Goal: Task Accomplishment & Management: Complete application form

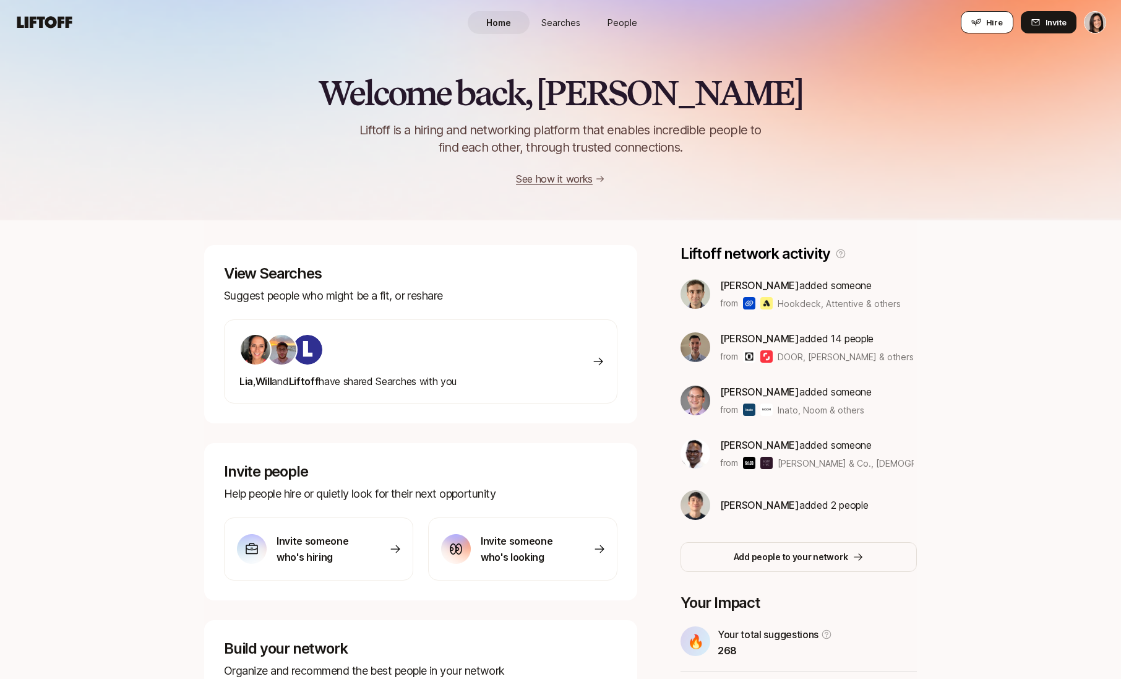
click at [988, 23] on span "Hire" at bounding box center [994, 22] width 17 height 12
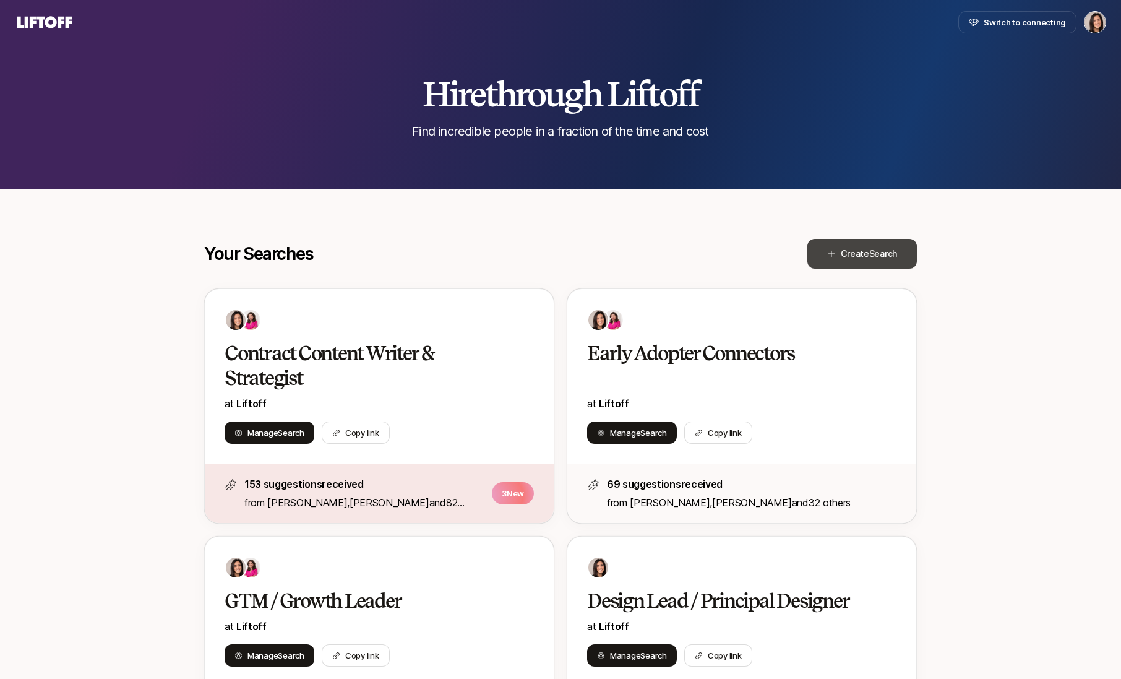
click at [871, 261] on span "Create Search" at bounding box center [869, 253] width 56 height 15
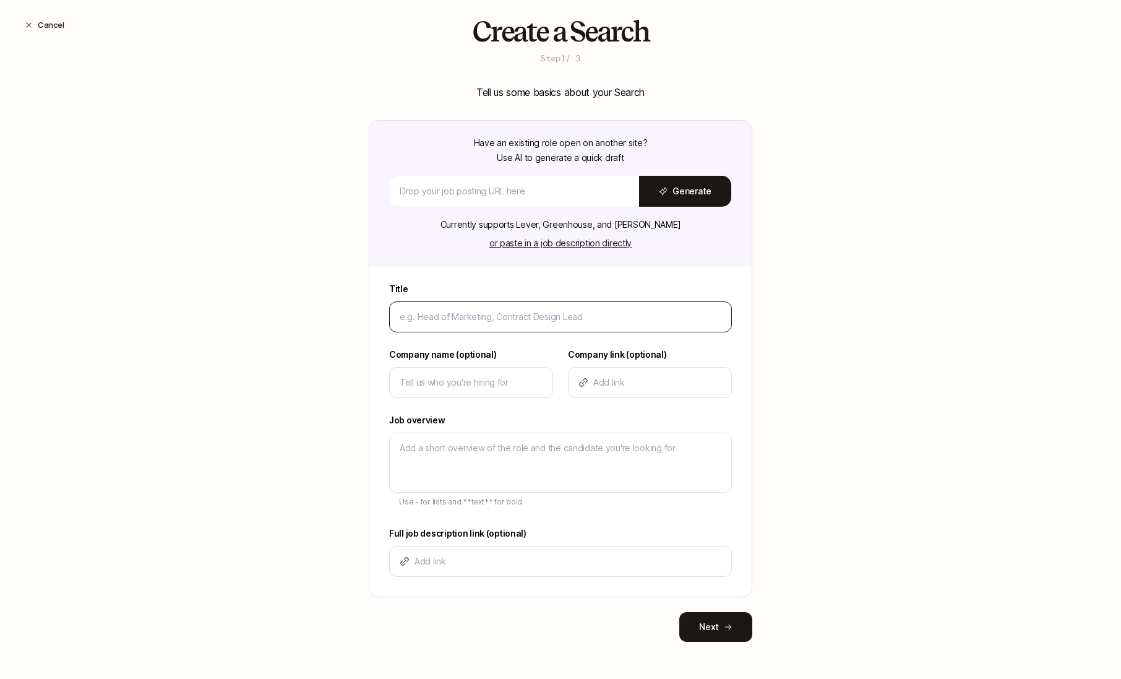
scroll to position [26, 0]
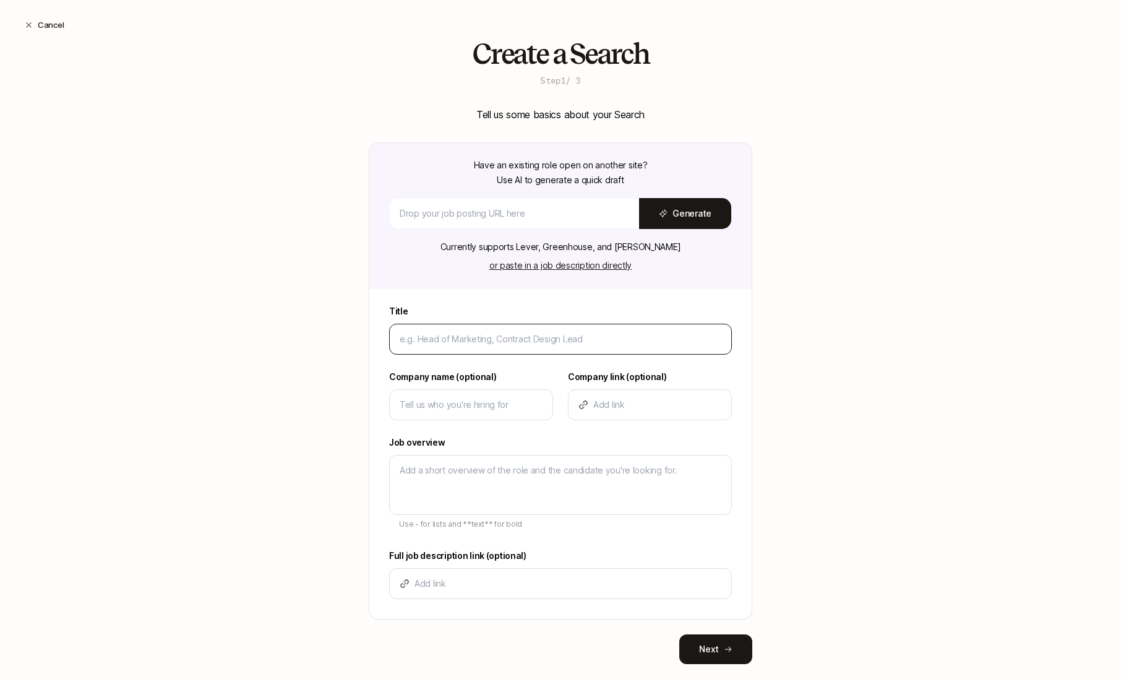
type input "C"
type textarea "x"
type input "Ch"
type textarea "x"
type input "Chi"
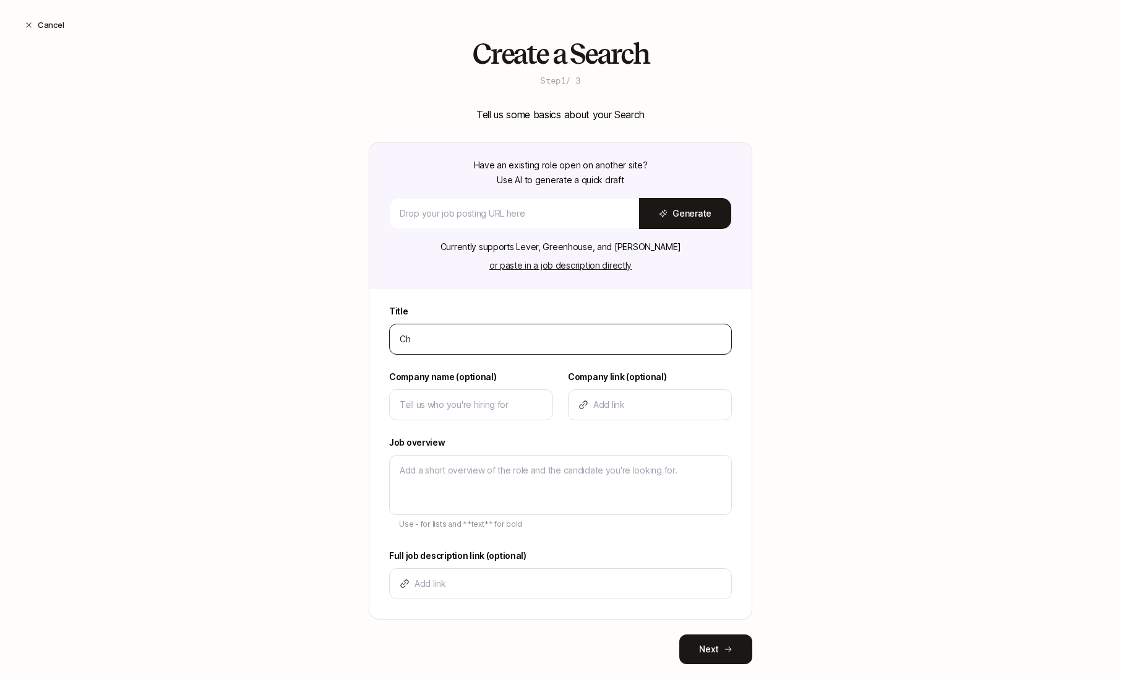
type textarea "x"
type input "Chie"
type textarea "x"
type input "Chief"
type textarea "x"
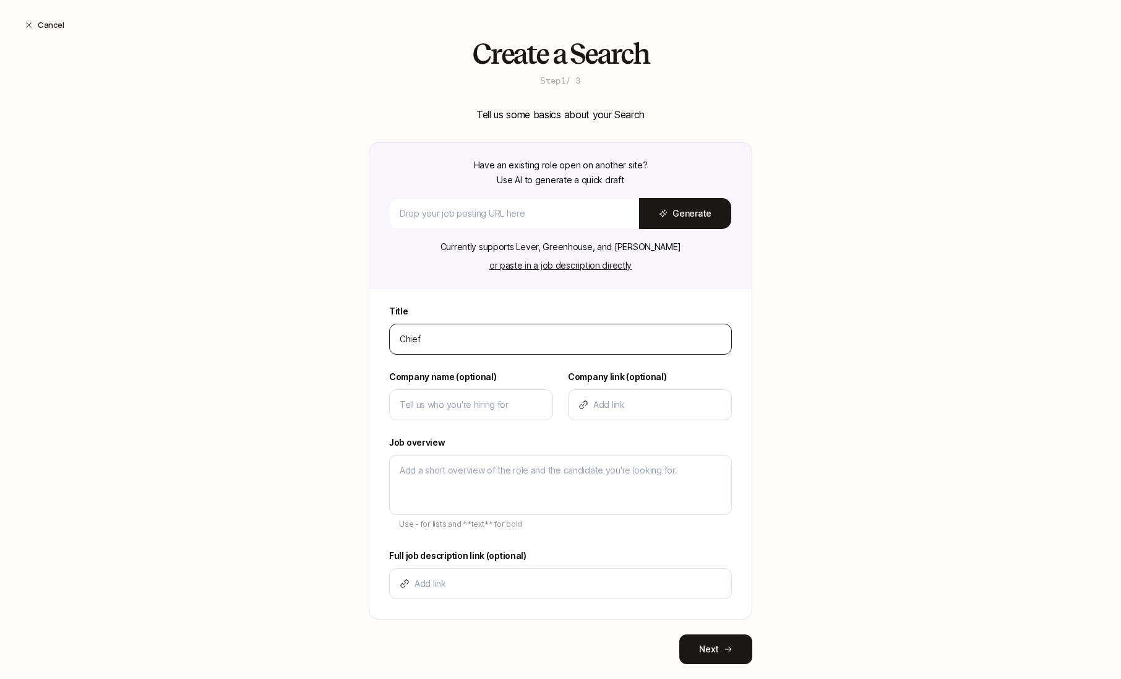
type input "Chief"
type textarea "x"
type input "Chief M"
type textarea "x"
type input "Chief Ma"
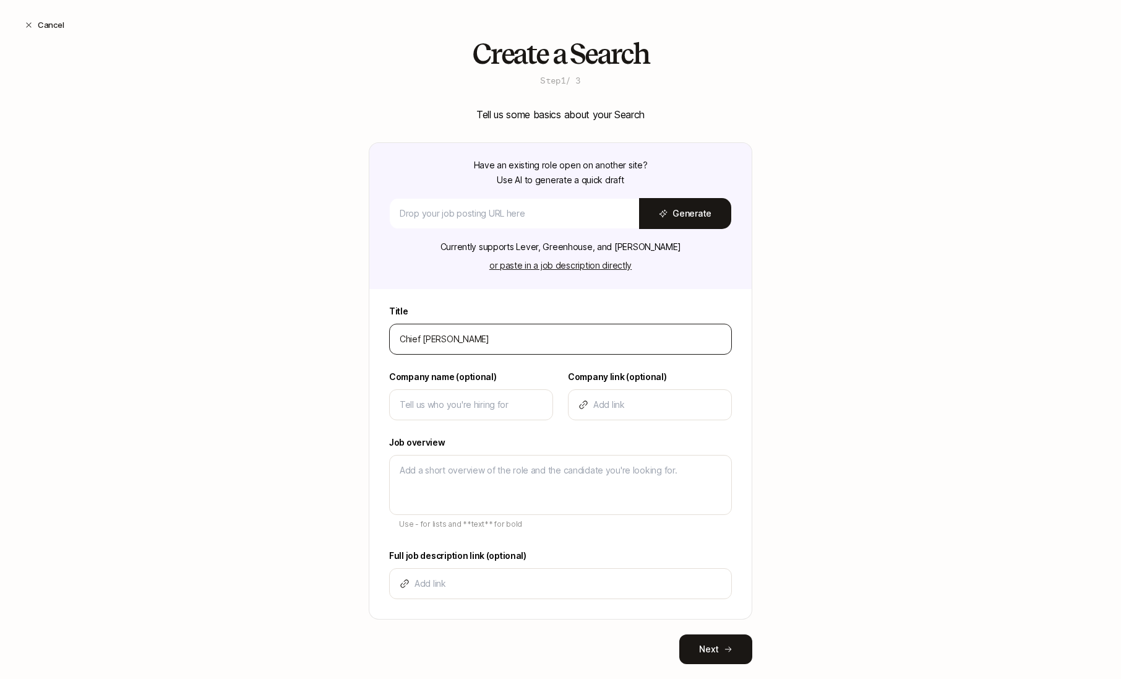
type textarea "x"
type input "Chief Mar"
type textarea "x"
type input "Chief Mark"
type textarea "x"
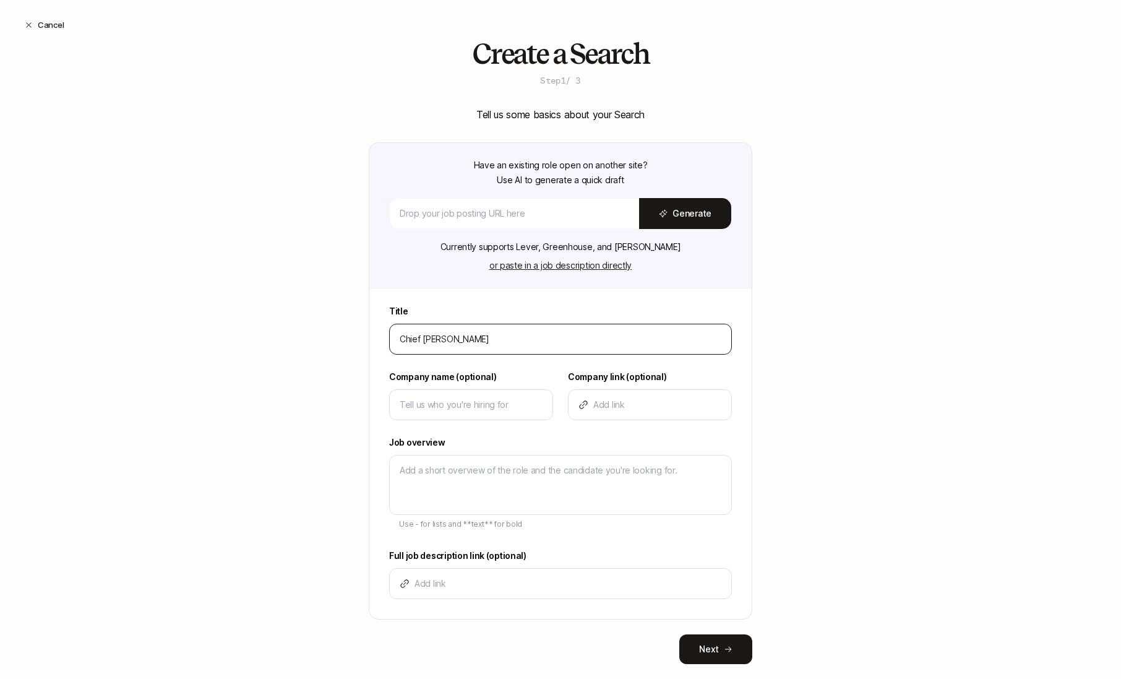
type input "Chief Marke"
type textarea "x"
type input "Chief Market"
type textarea "x"
type input "Chief Marketi"
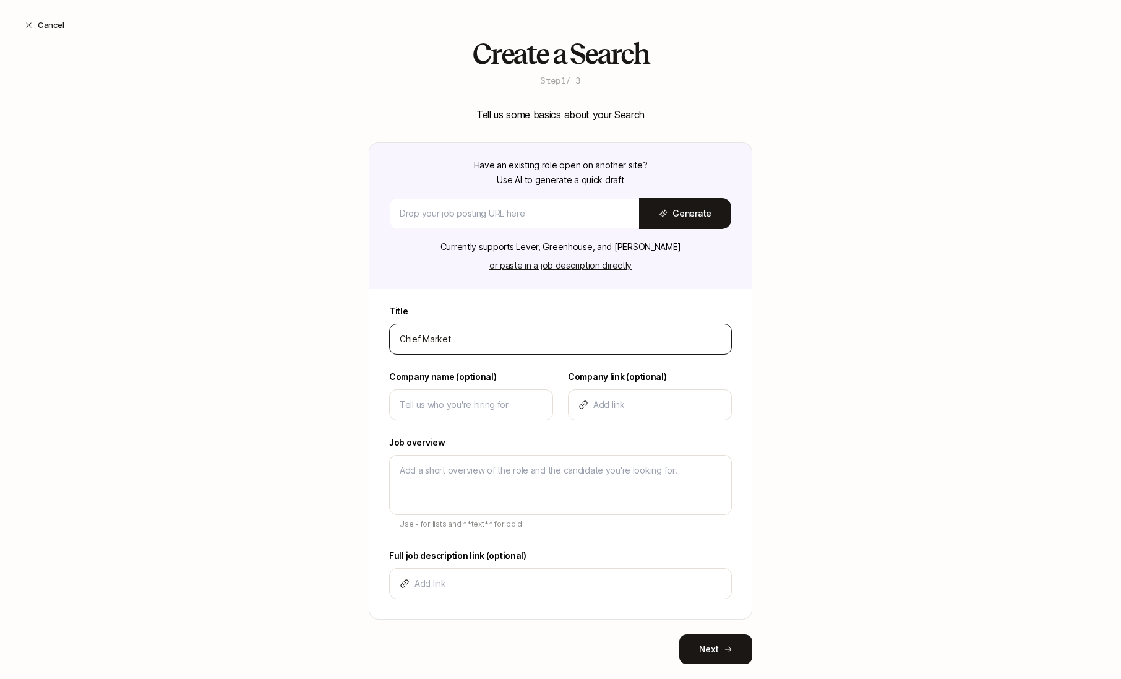
type textarea "x"
type input "Chief Marketin"
type textarea "x"
type input "Chief Marketing"
type textarea "x"
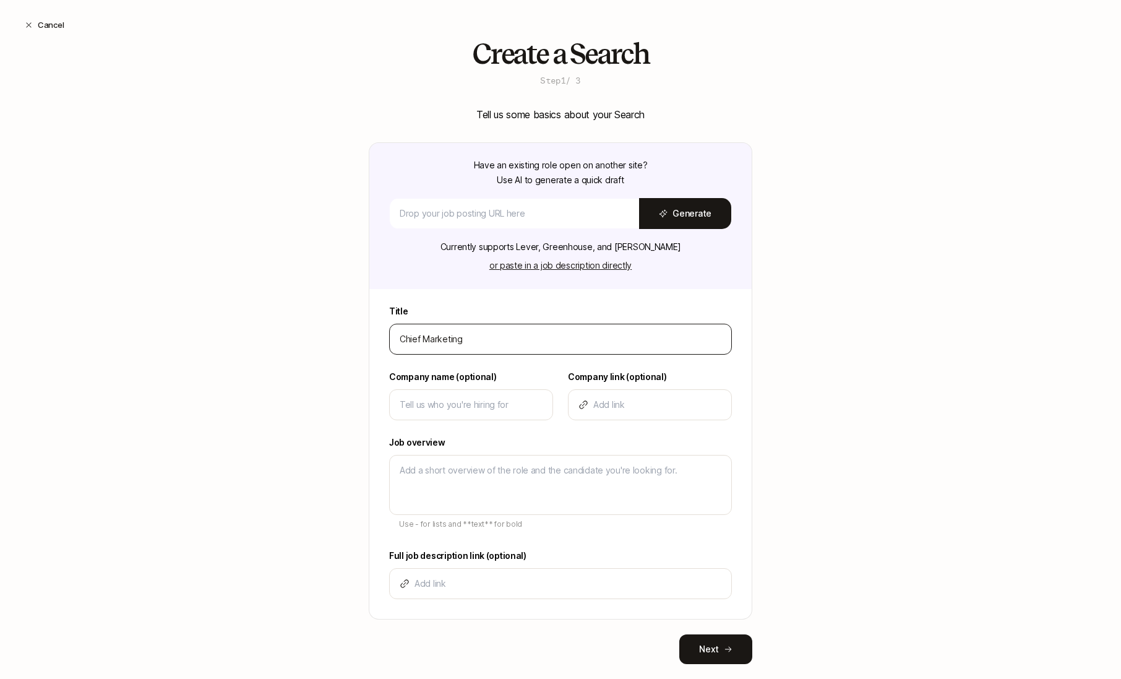
type input "Chief Marketing O"
type textarea "x"
type input "Chief Marketing Of"
type textarea "x"
type input "Chief Marketing Off"
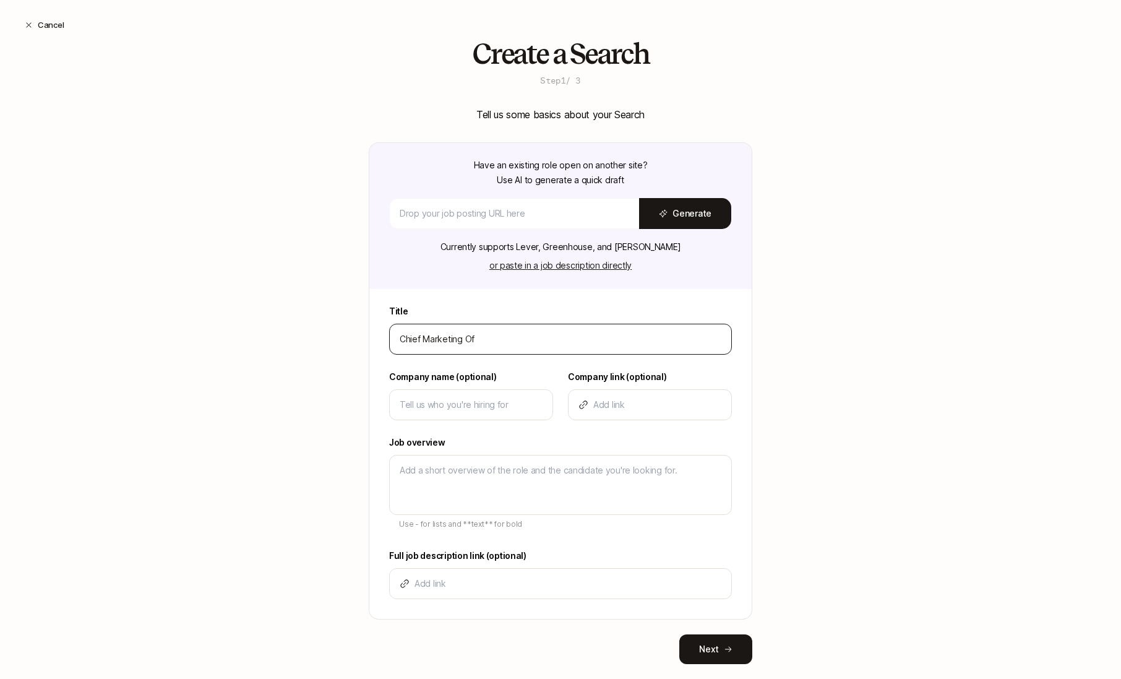
type textarea "x"
type input "Chief Marketing Offi"
type textarea "x"
type input "Chief Marketing Offic"
type textarea "x"
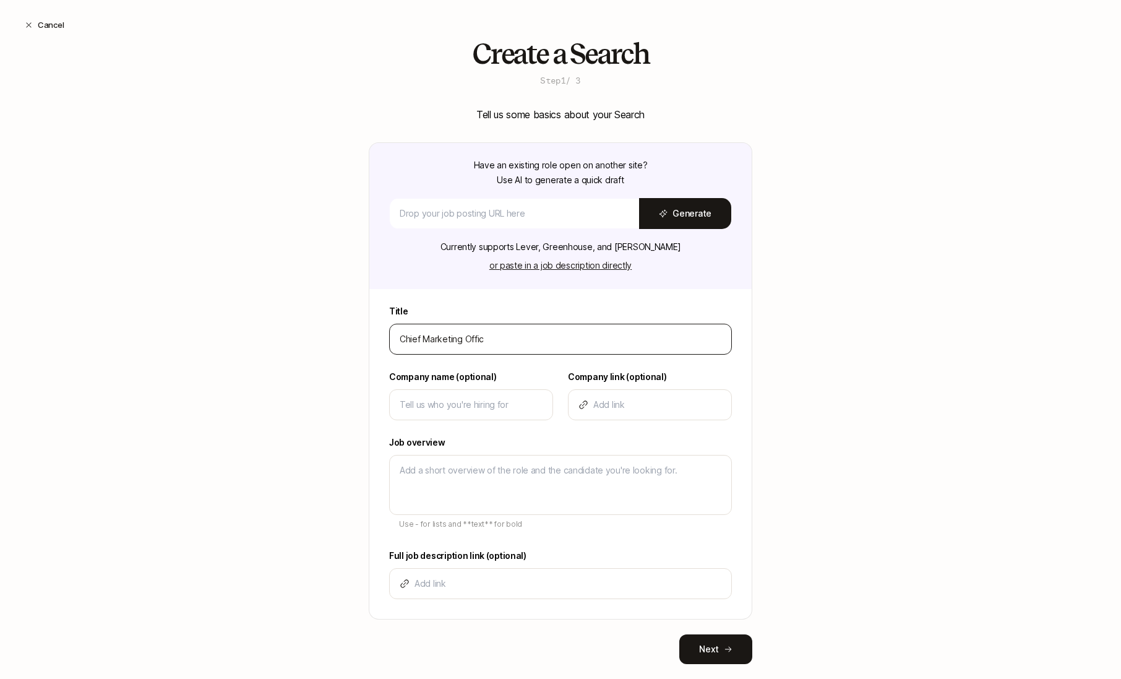
type input "Chief Marketing Office"
type textarea "x"
type input "Chief Marketing Officer"
type textarea "x"
type input "Chief Marketing Officer"
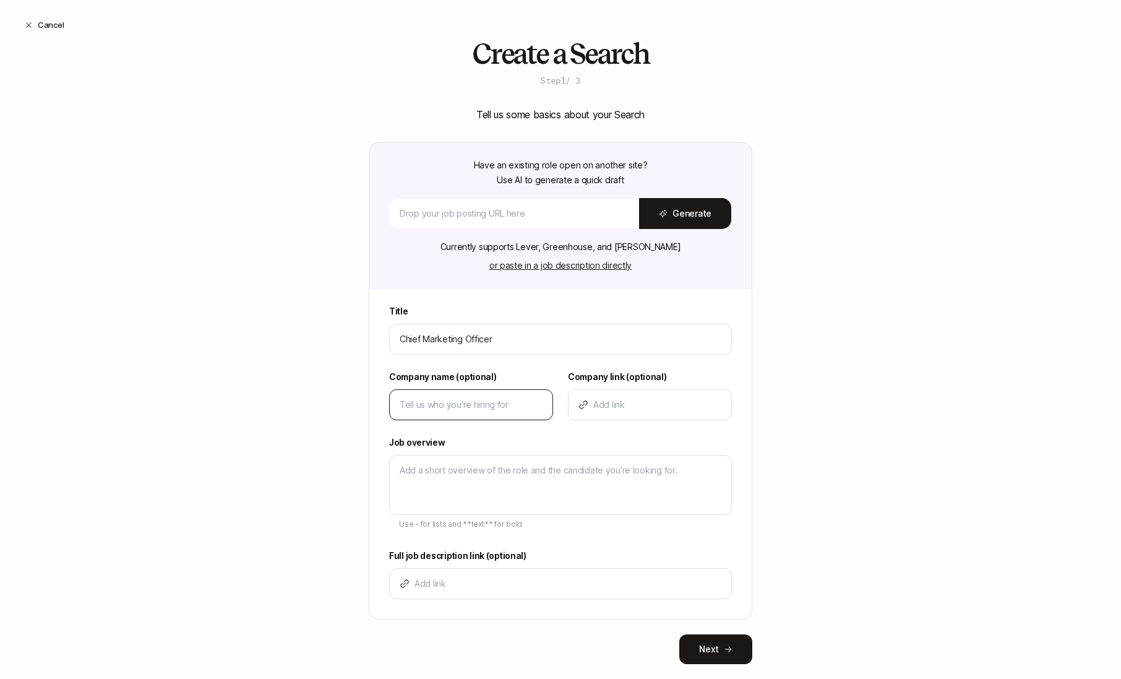
click at [454, 389] on div at bounding box center [471, 404] width 164 height 31
click at [454, 403] on input at bounding box center [471, 404] width 143 height 15
type input "L"
type textarea "x"
type input "Li"
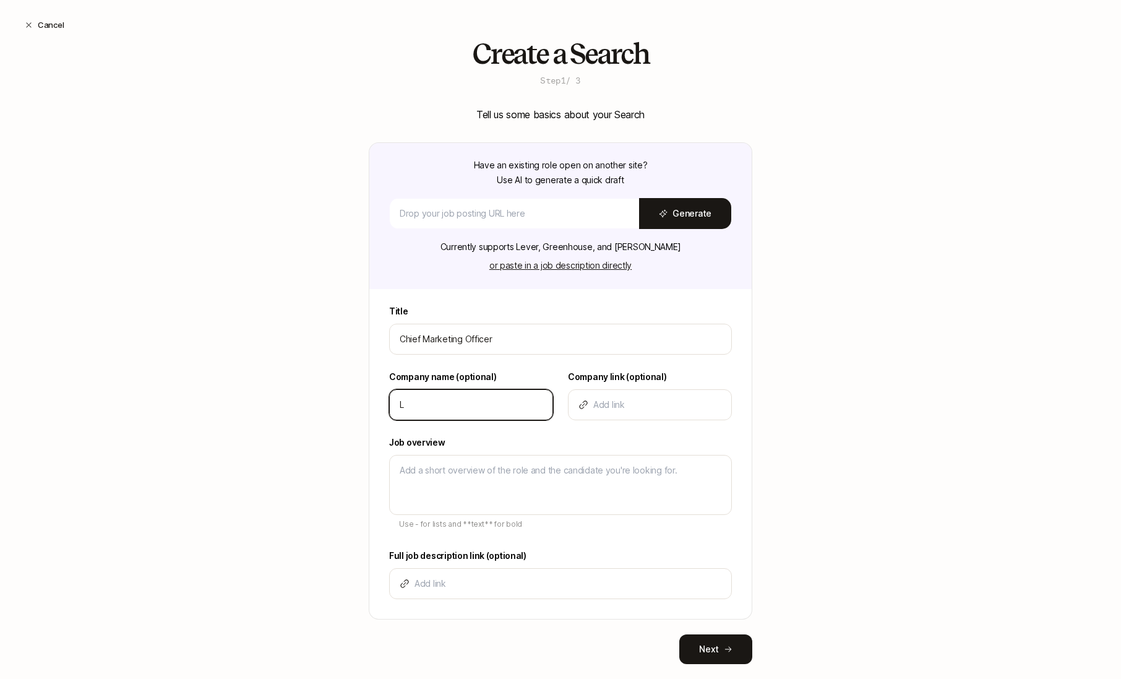
type textarea "x"
type input "Lif"
type textarea "x"
type input "Lift"
type textarea "x"
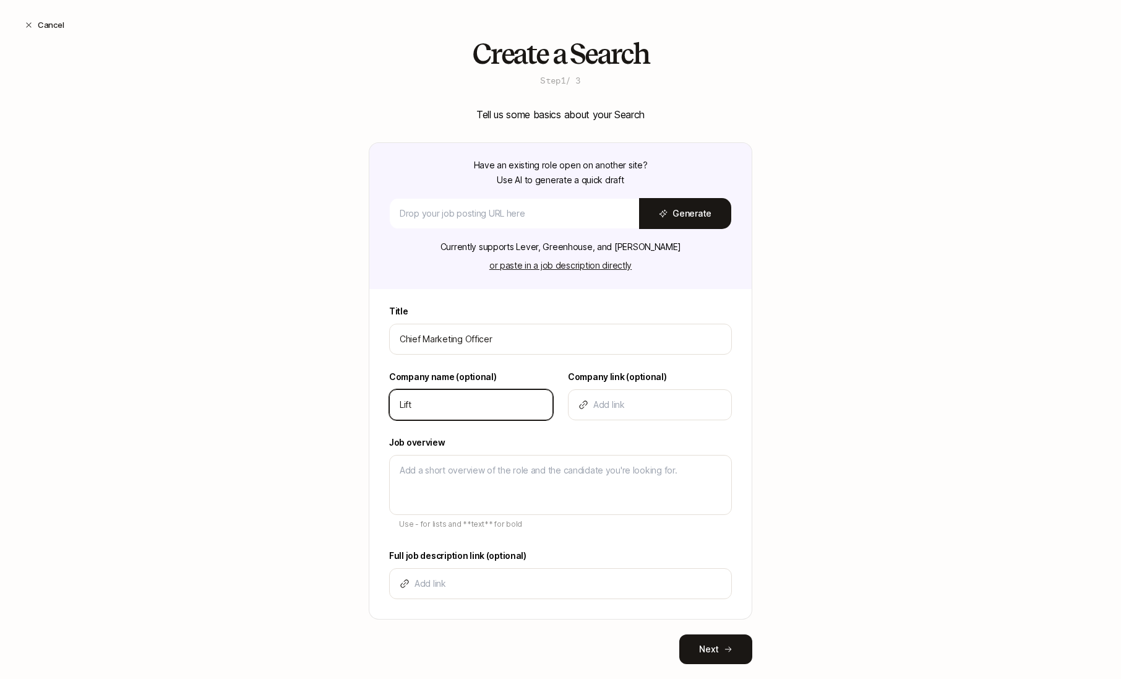
type input "Lifto"
type textarea "x"
type input "Liftof"
type textarea "x"
type input "Liftoff"
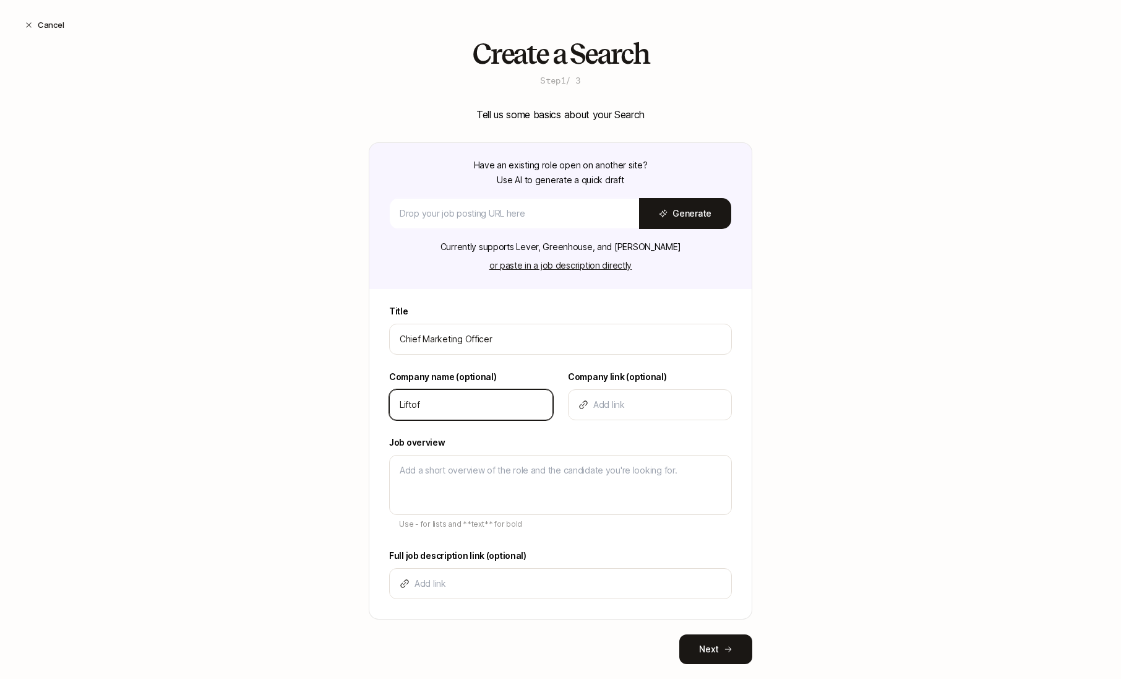
type textarea "x"
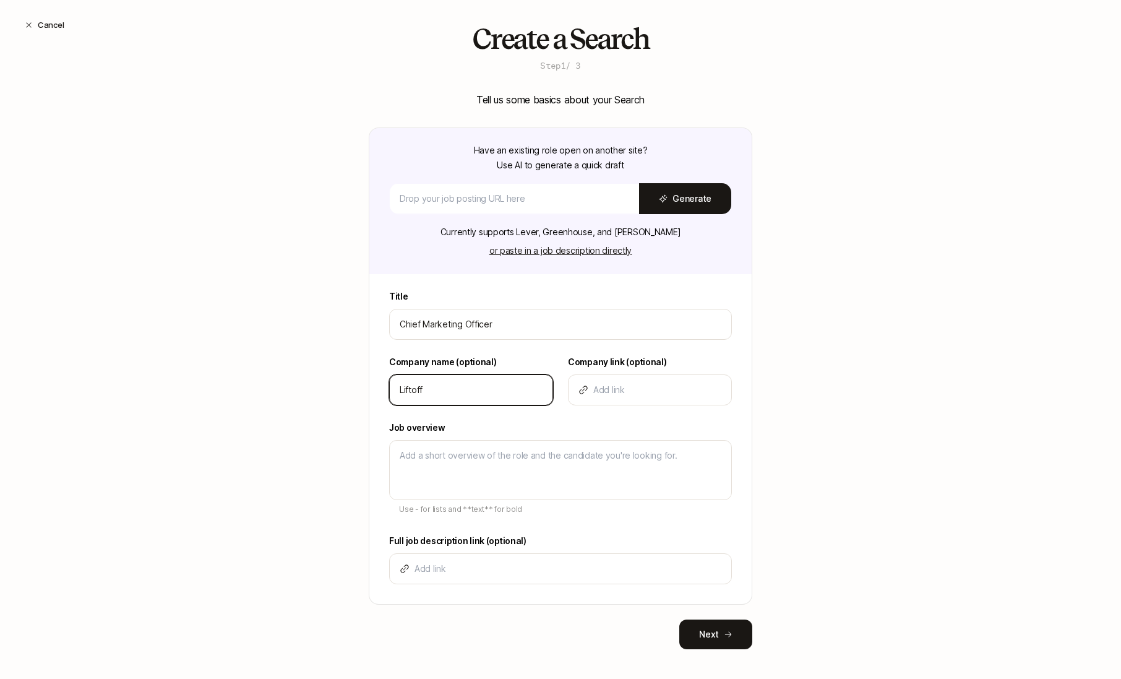
scroll to position [48, 0]
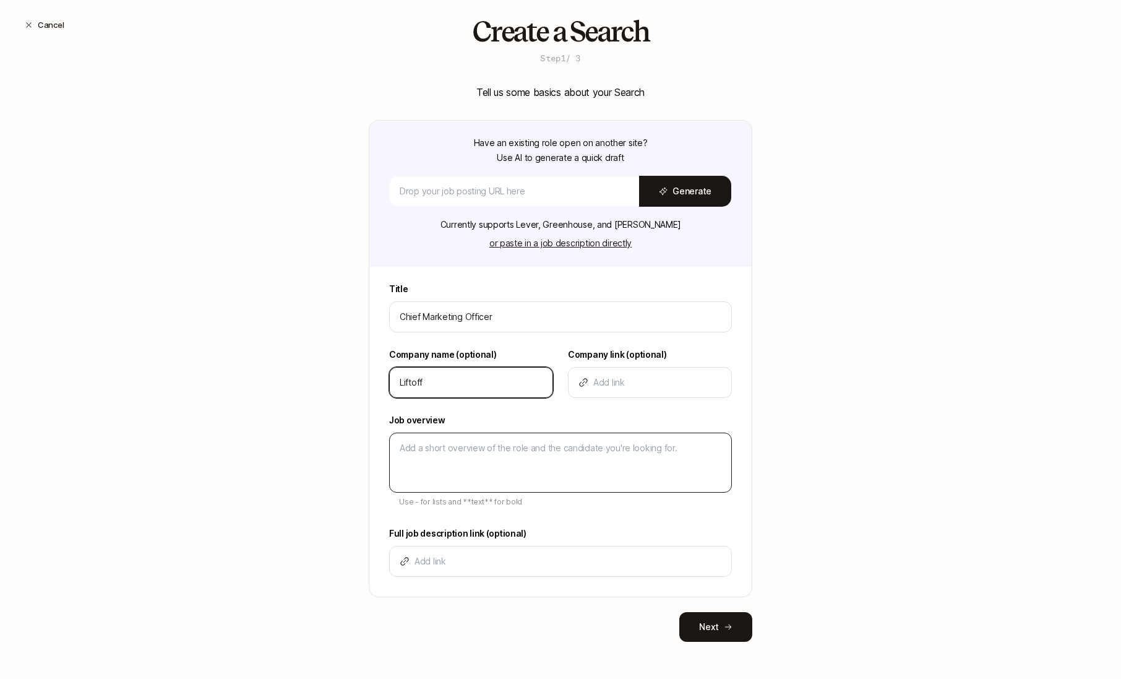
type input "Liftoff"
click at [420, 470] on textarea at bounding box center [560, 463] width 343 height 60
type textarea "D"
type textarea "x"
type textarea "De"
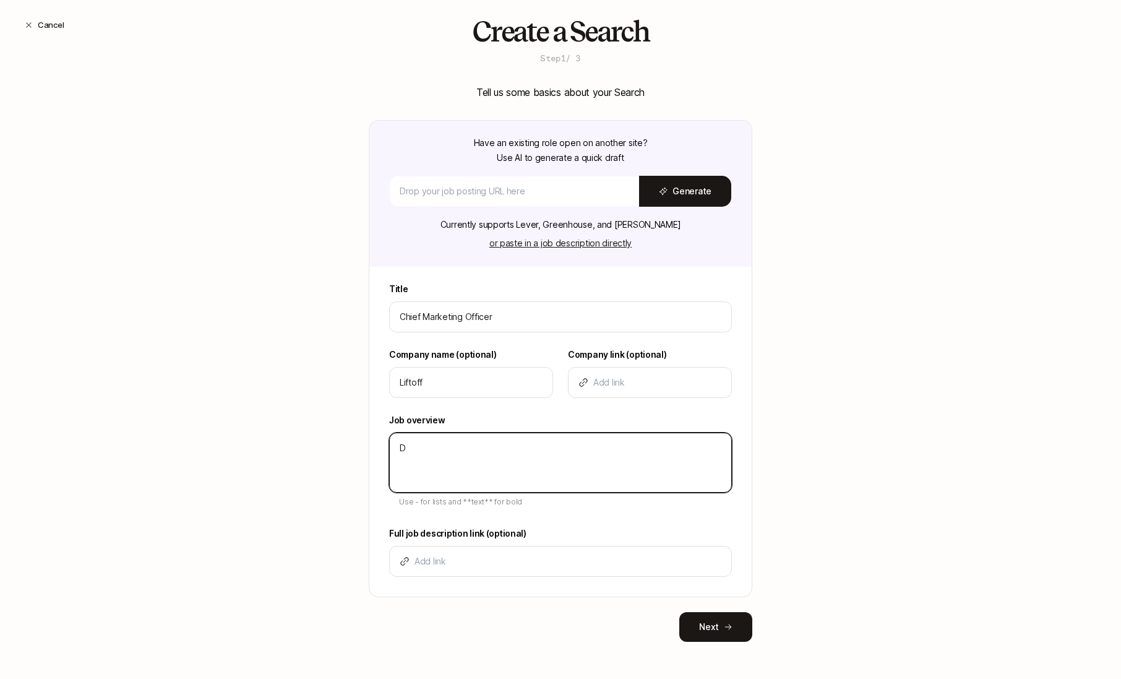
type textarea "x"
type textarea "Des"
type textarea "x"
type textarea "Desc"
type textarea "x"
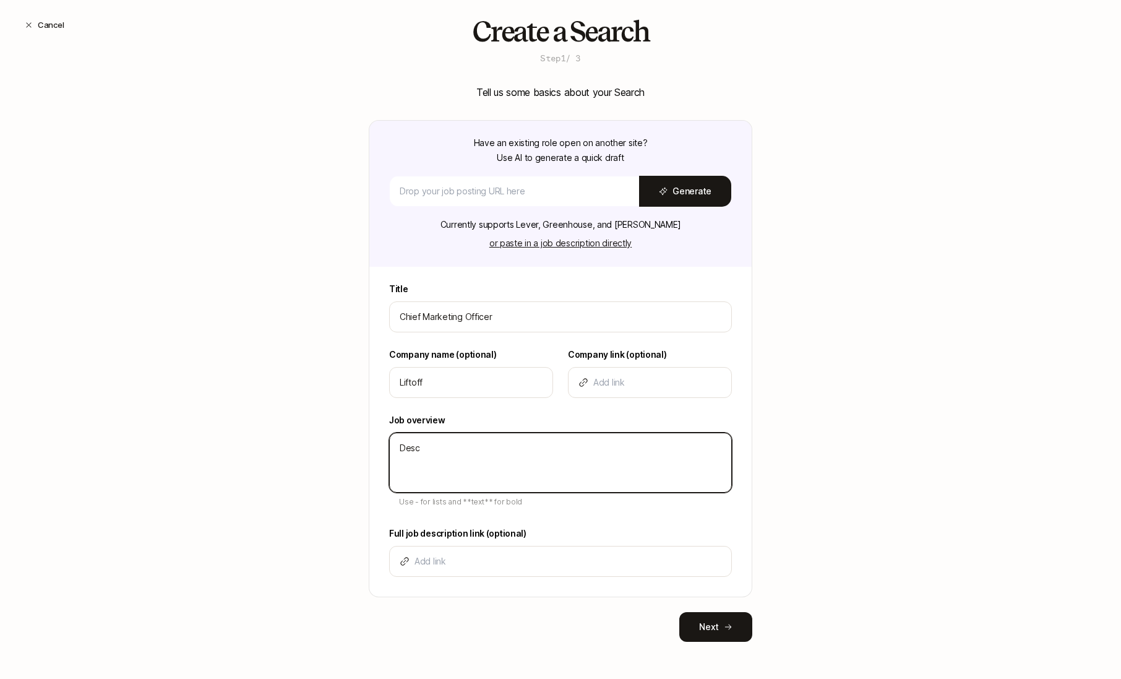
type textarea "Descr"
type textarea "x"
type textarea "Descri"
type textarea "x"
type textarea "Descrip"
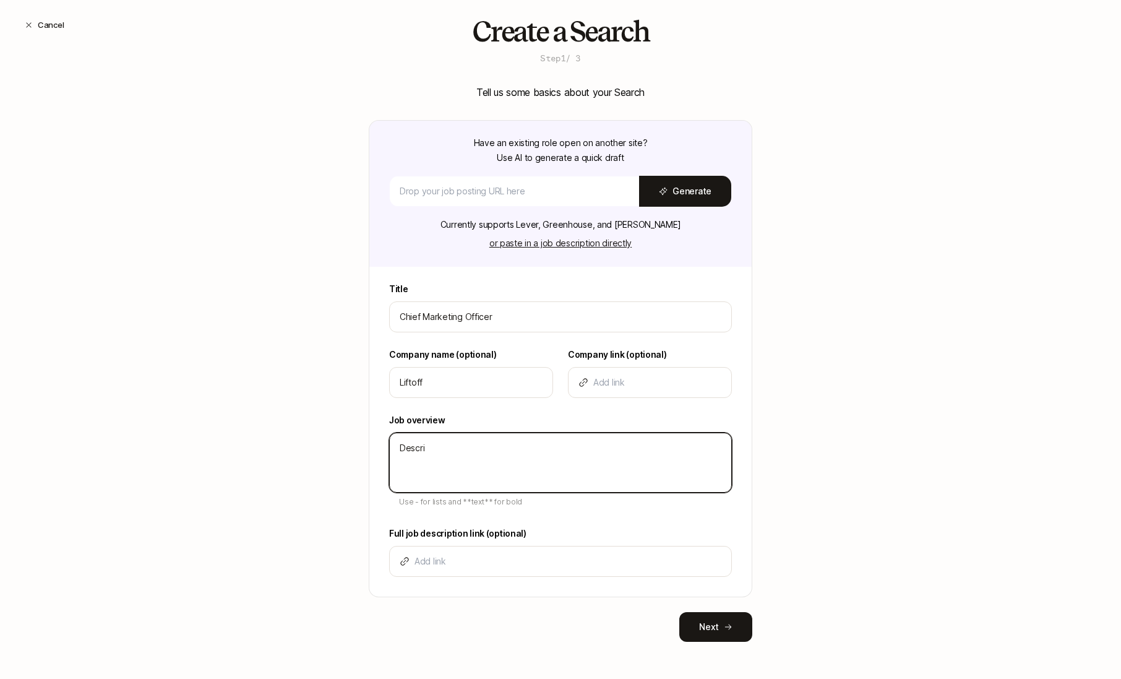
type textarea "x"
type textarea "Descript"
type textarea "x"
type textarea "Descripti"
type textarea "x"
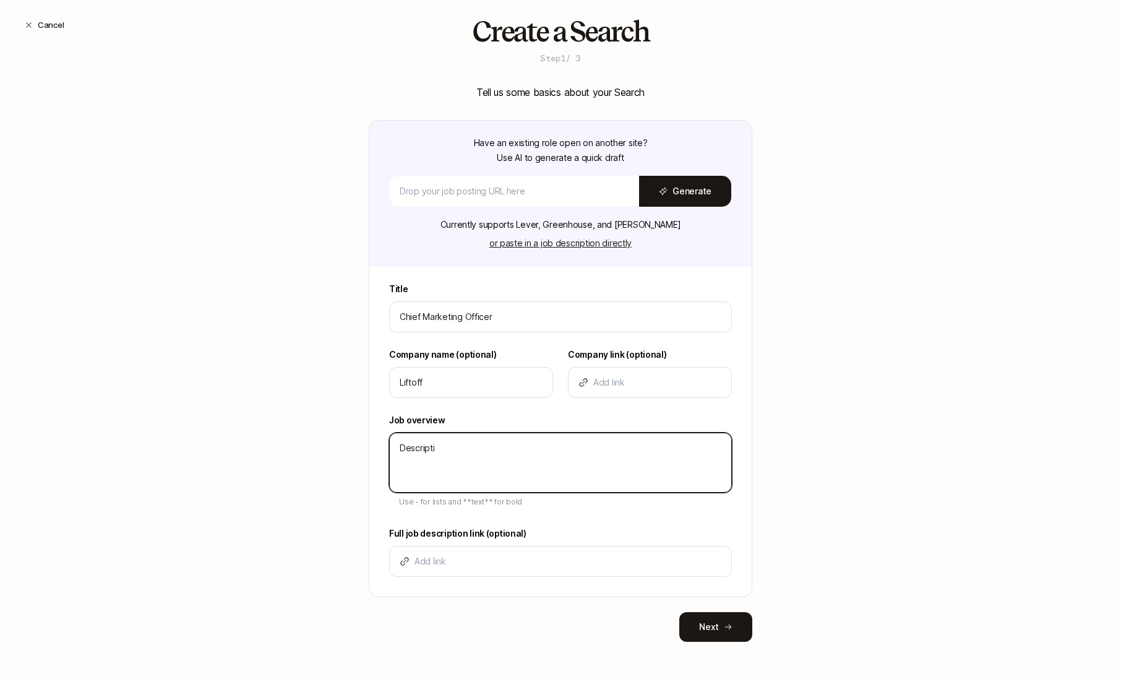
type textarea "Descriptio"
type textarea "x"
type textarea "Description"
type textarea "x"
type textarea "Description"
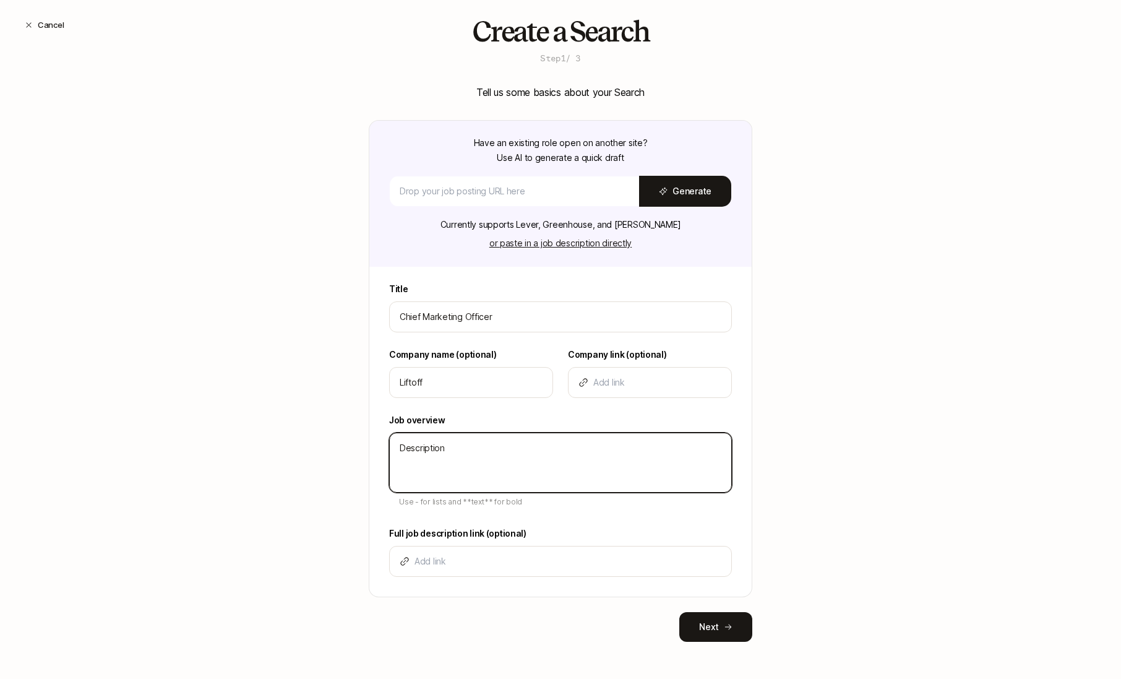
type textarea "x"
type textarea "Description -"
type textarea "x"
type textarea "Description -"
type textarea "x"
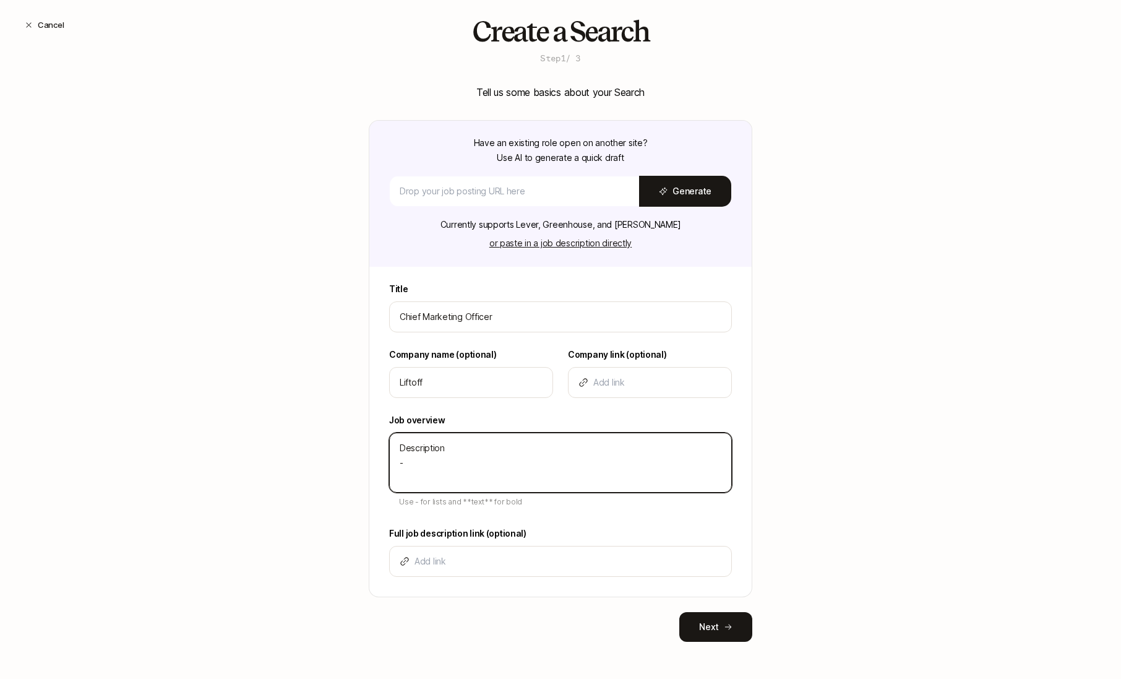
type textarea "Description - B"
type textarea "x"
type textarea "Description - Bu"
type textarea "x"
type textarea "Description - Bul"
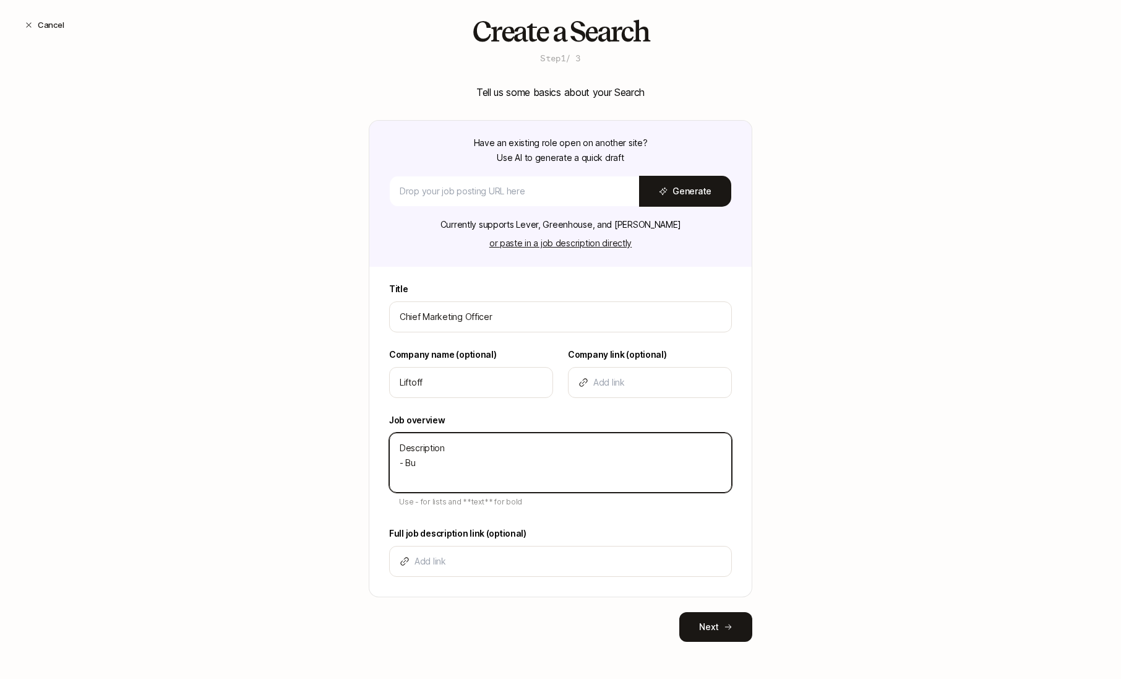
type textarea "x"
type textarea "Description - Bull"
type textarea "x"
type textarea "Description - Bulle"
type textarea "x"
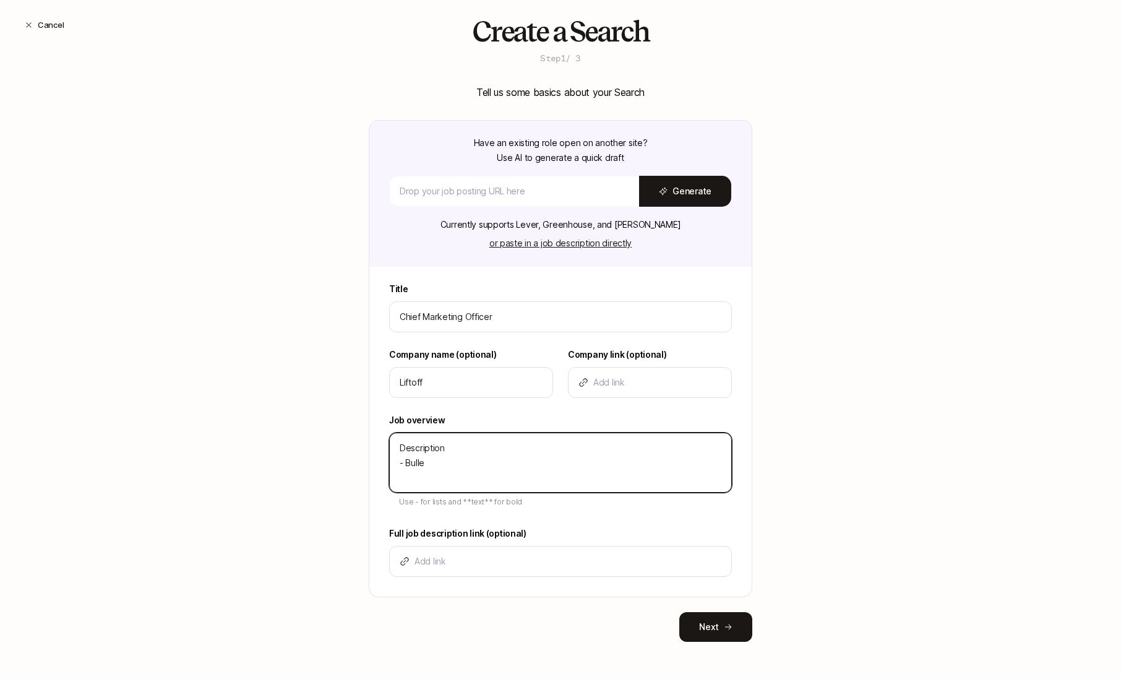
type textarea "Description - Bullet"
type textarea "x"
type textarea "Description - Bullet"
type textarea "x"
type textarea "Description - Bullet -"
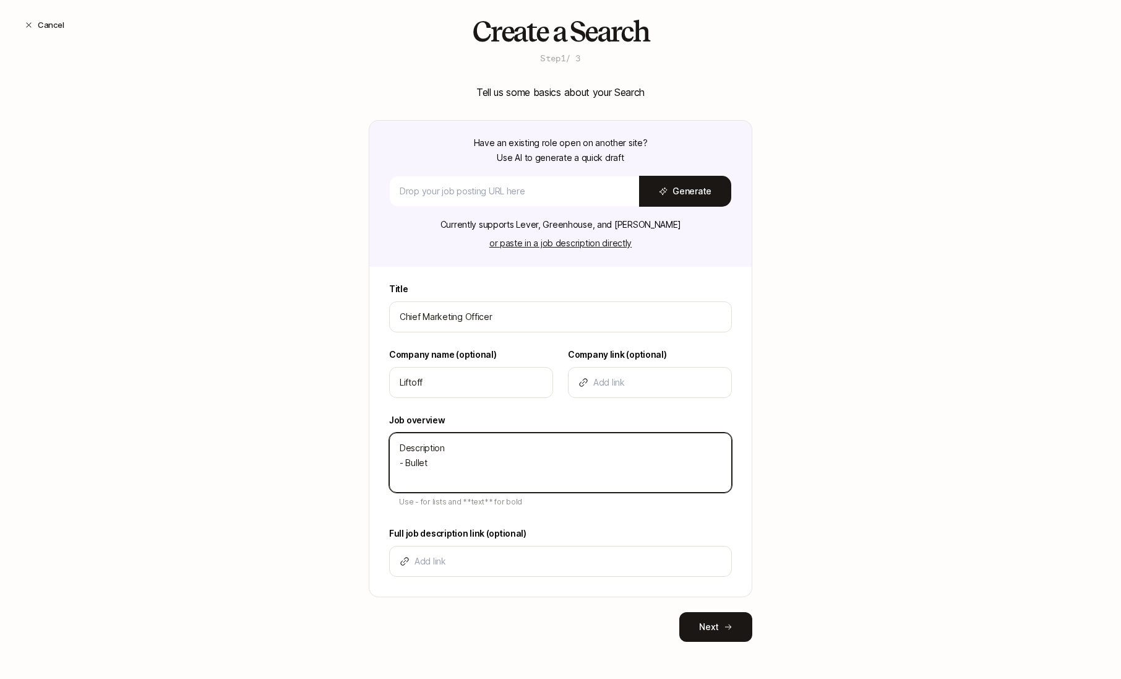
type textarea "x"
type textarea "Description - Bullet -"
type textarea "x"
type textarea "Description - Bullet - B"
type textarea "x"
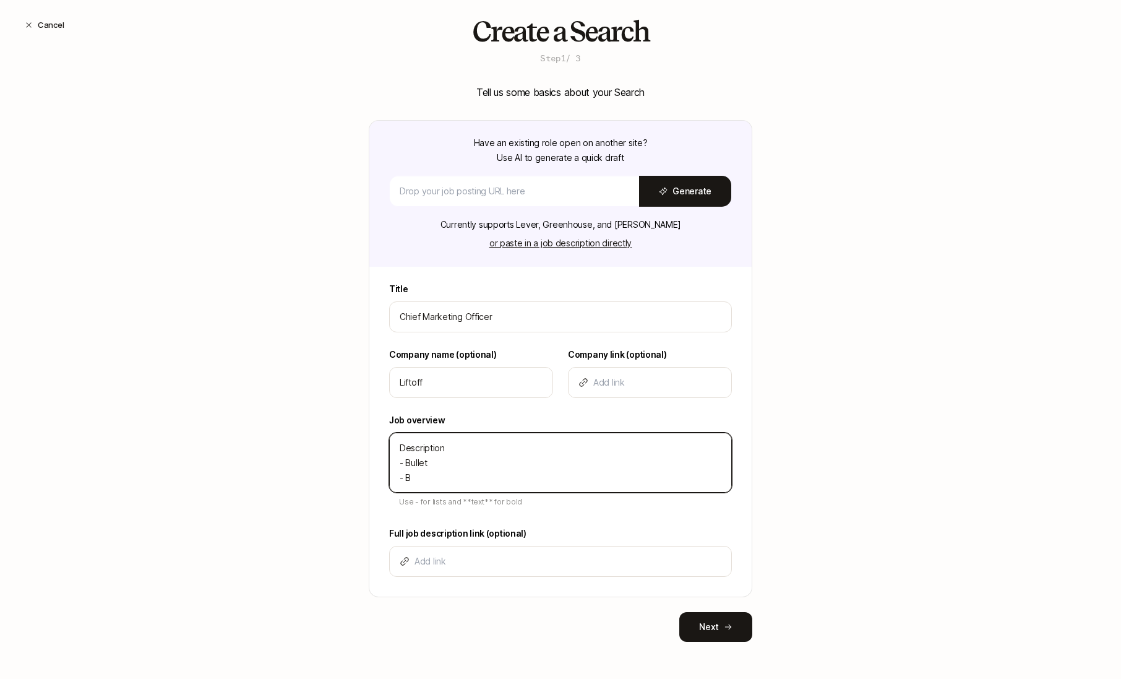
type textarea "Description - Bullet - Bu"
type textarea "x"
type textarea "Description - Bullet - Bul"
type textarea "x"
type textarea "Description - Bullet - Bull"
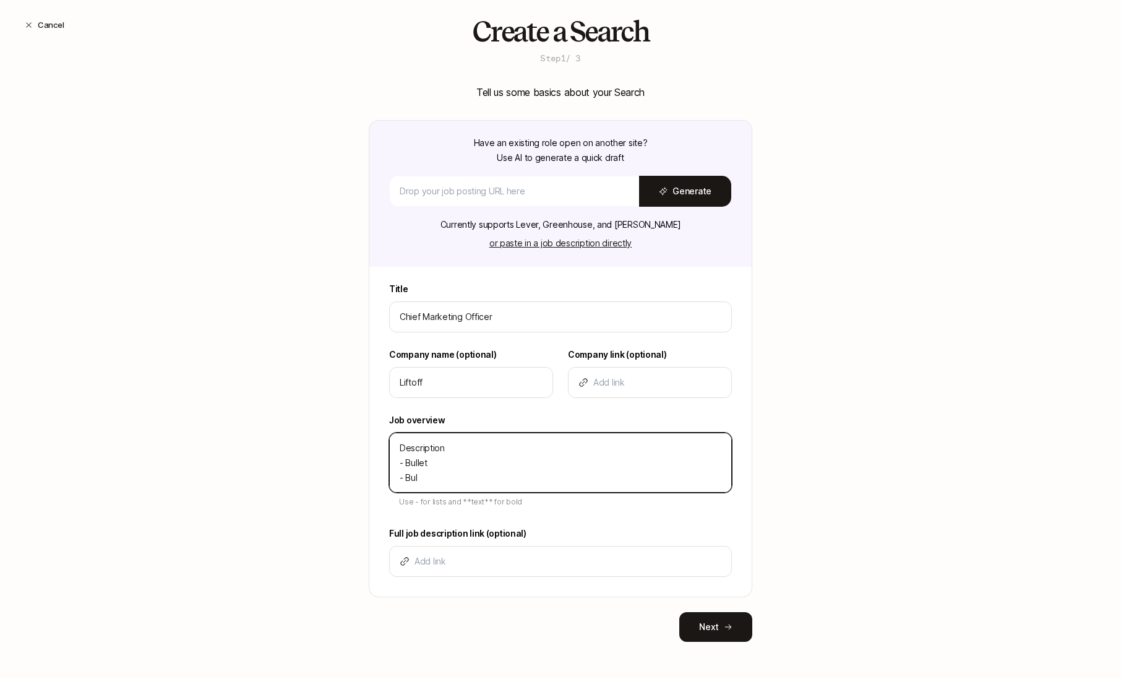
type textarea "x"
type textarea "Description - Bullet - Bulle"
type textarea "x"
type textarea "Description - Bullet - Bullet"
type textarea "x"
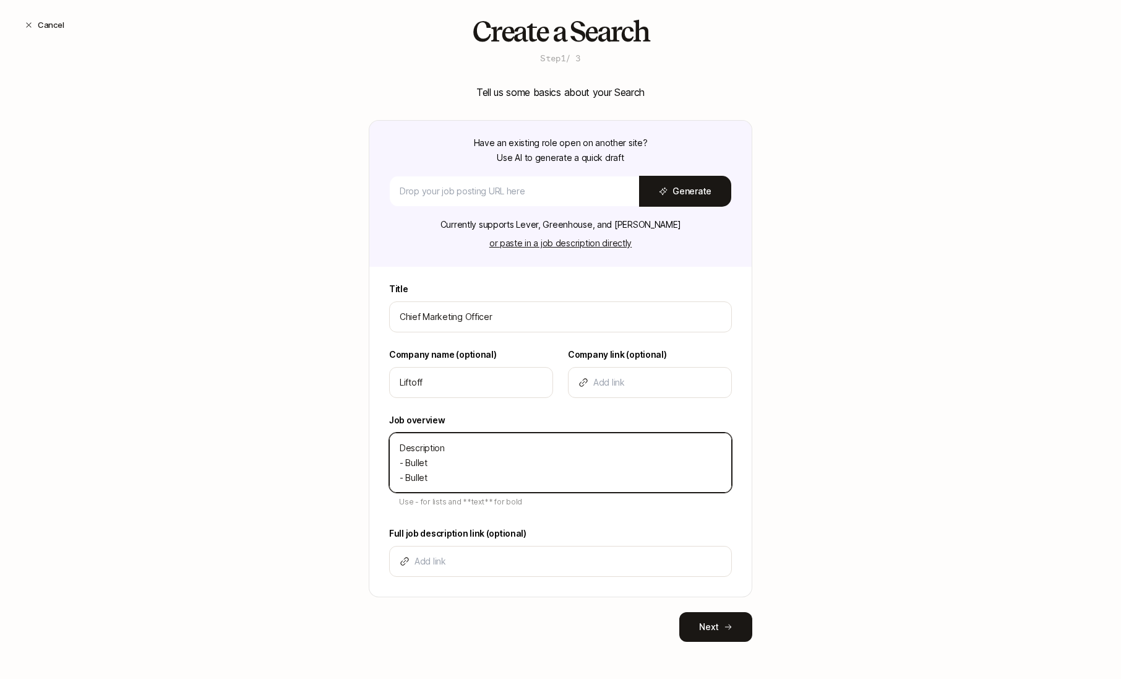
type textarea "Description - Bullet - Bullet"
type textarea "x"
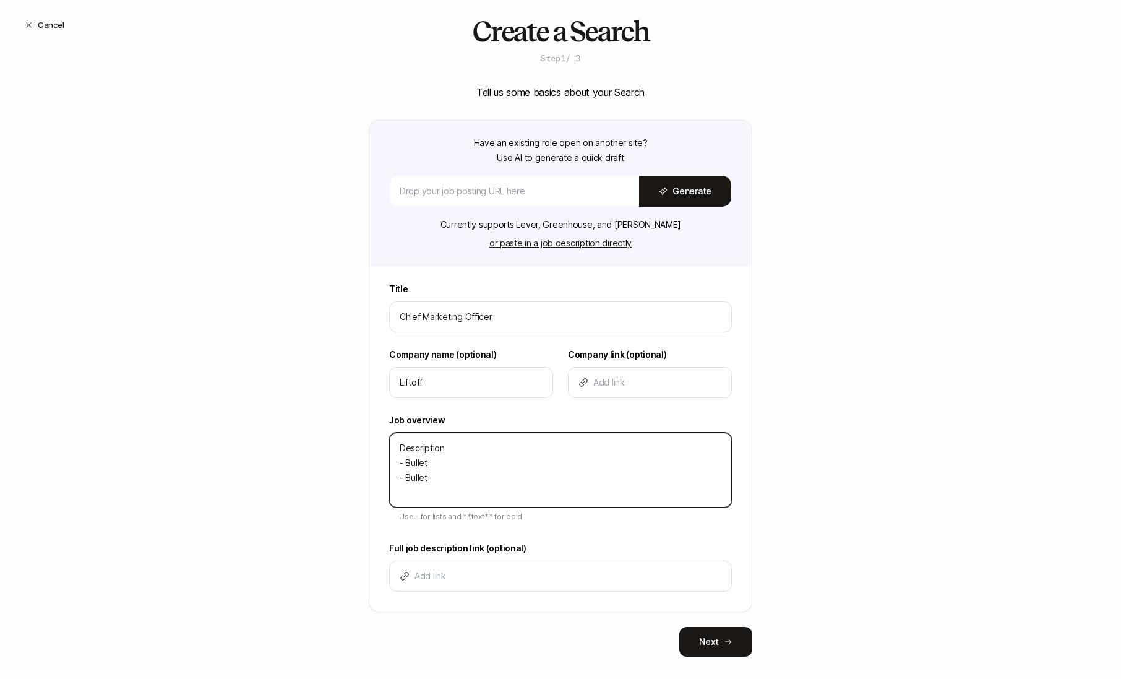
type textarea "Description - Bullet - Bullet -"
type textarea "x"
type textarea "Description - Bullet - Bullet -"
type textarea "x"
type textarea "Description - Bullet - Bullet - B"
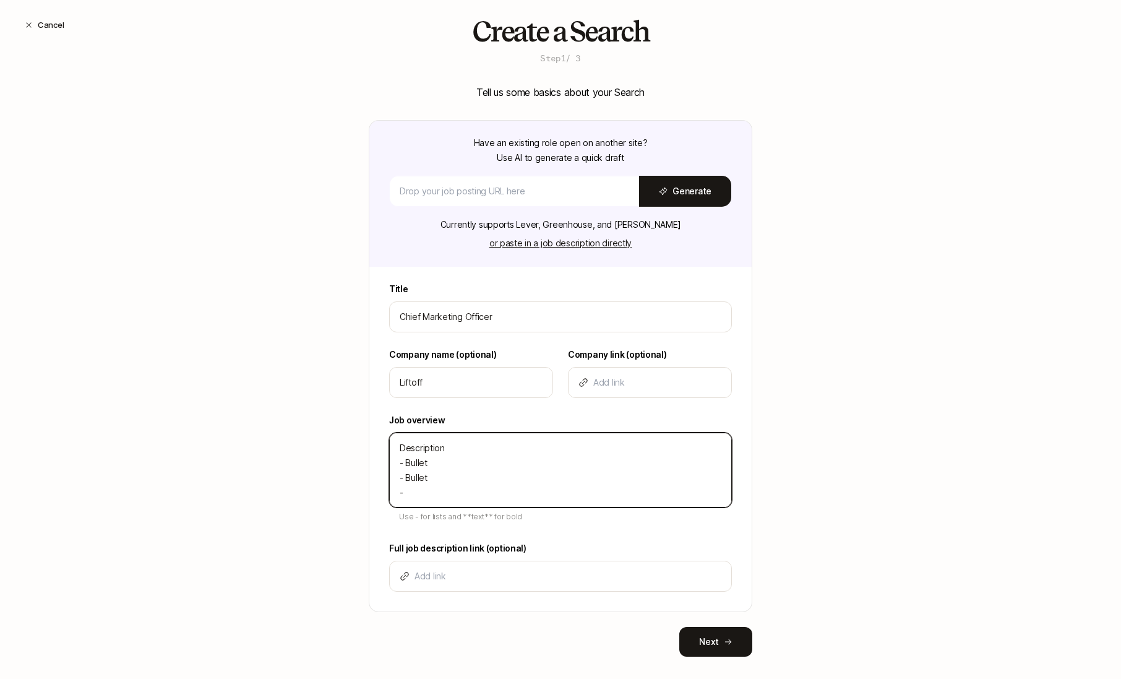
type textarea "x"
type textarea "Description - Bullet - Bullet - Bu"
type textarea "x"
type textarea "Description - Bullet - Bullet - Bul"
type textarea "x"
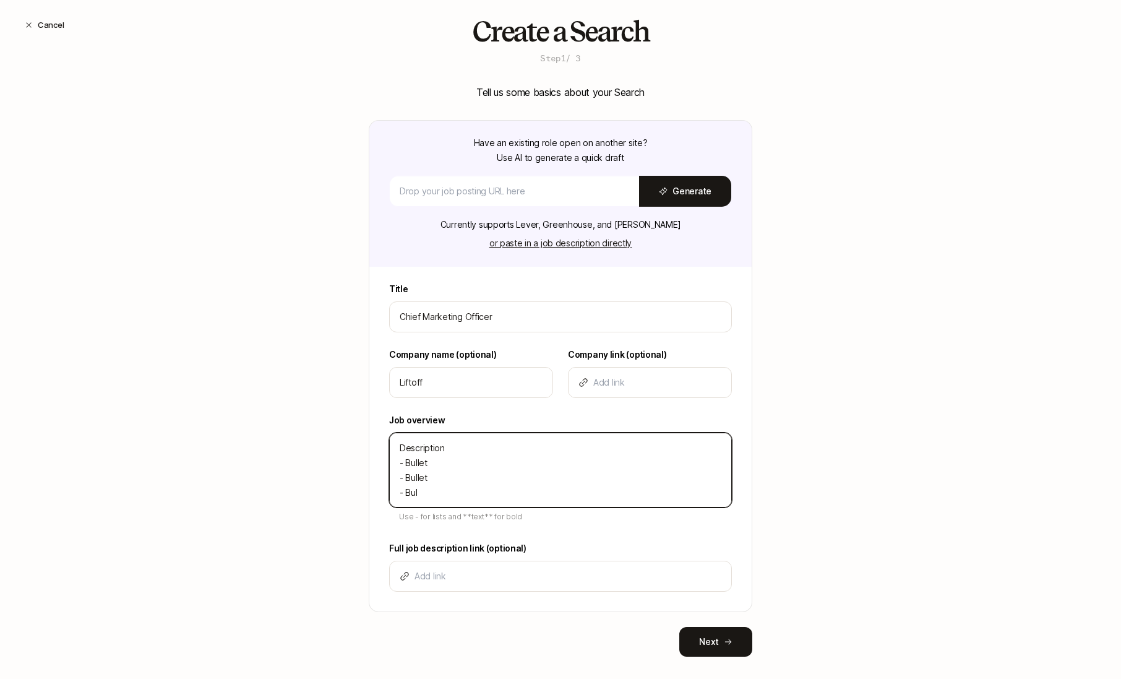
type textarea "Description - Bullet - Bullet - Bull"
type textarea "x"
type textarea "Description - Bullet - Bullet - Bulle"
type textarea "x"
type textarea "Description - Bullet - Bullet - Bullet"
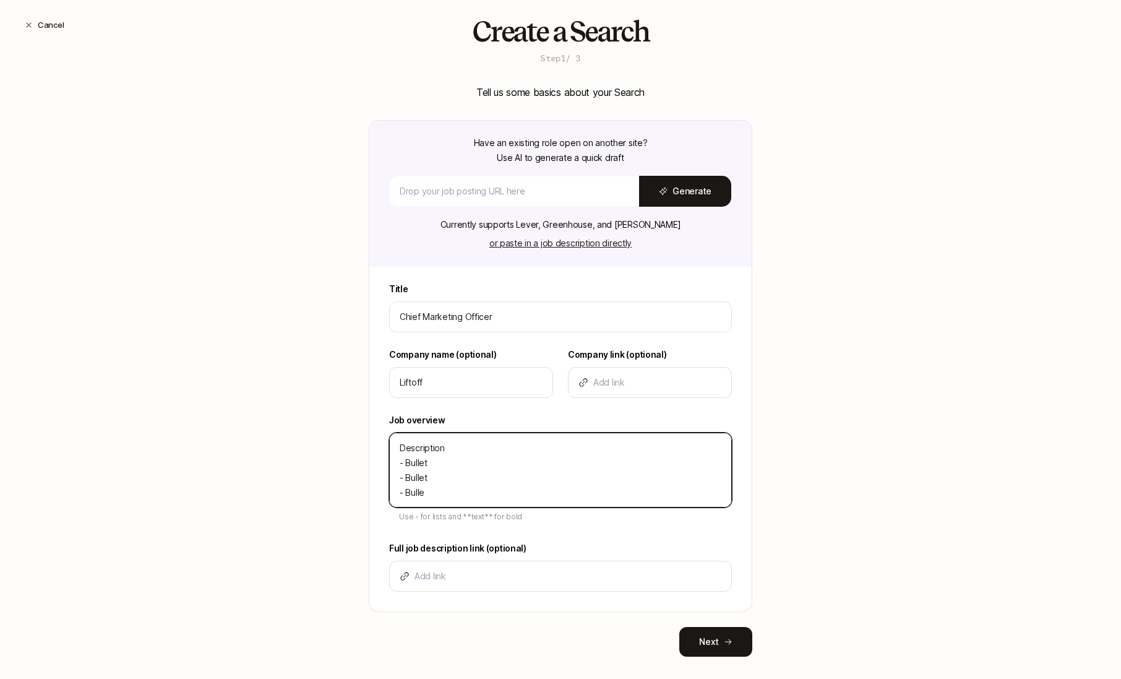
type textarea "x"
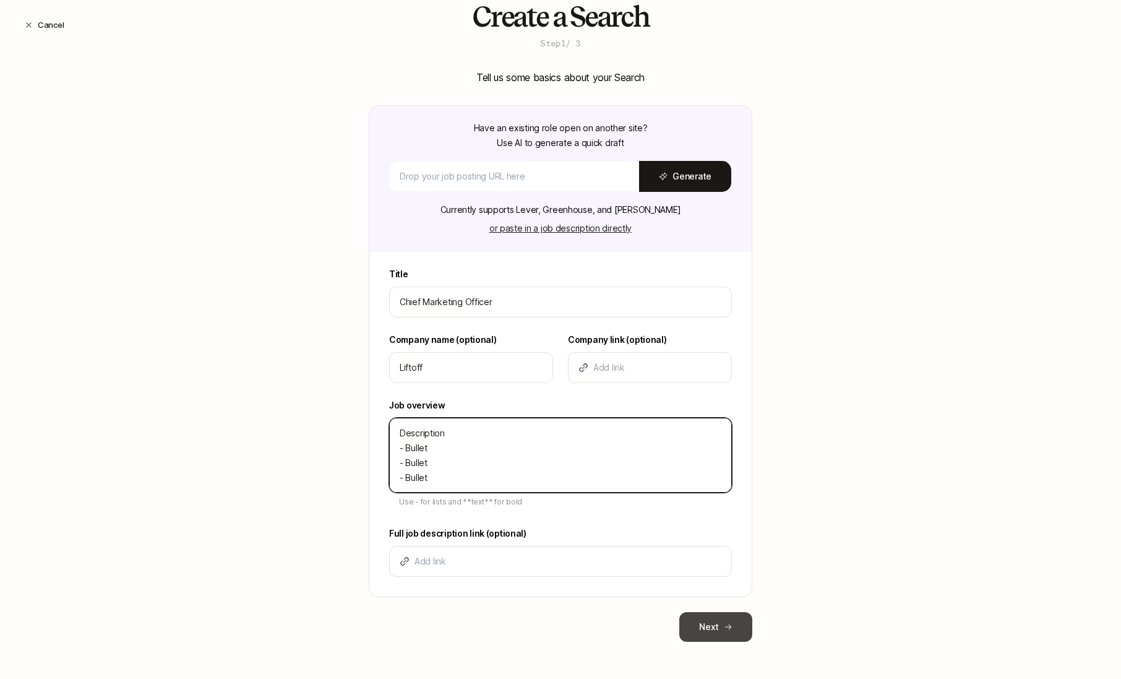
type textarea "Description - Bullet - Bullet - Bullet"
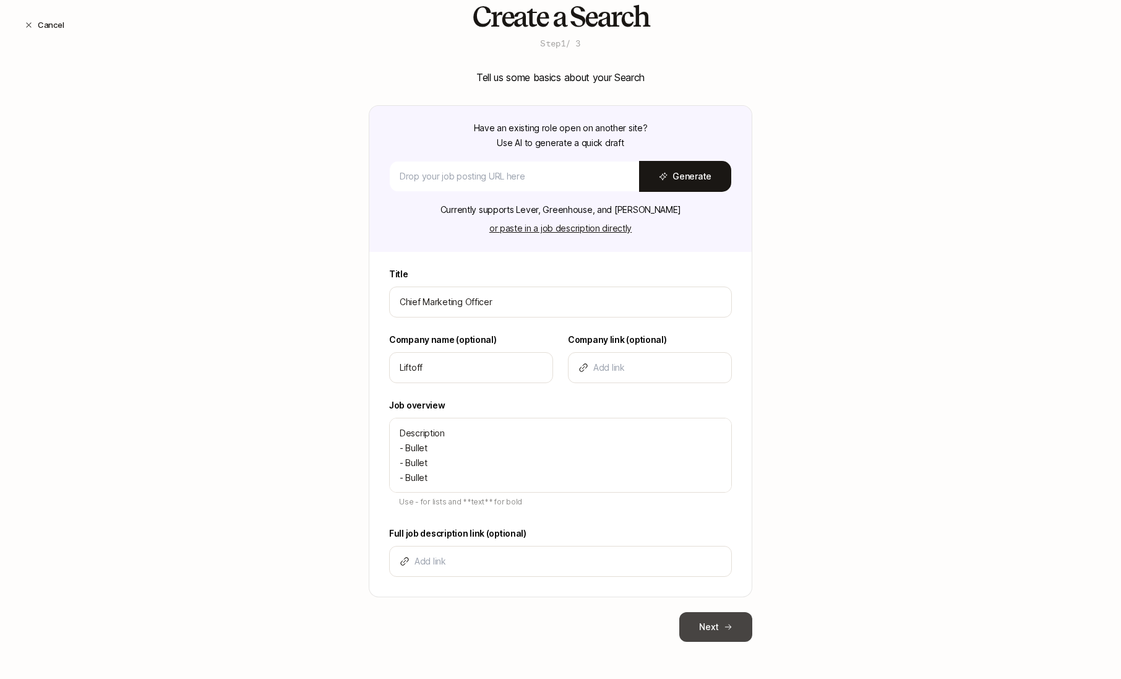
click at [717, 621] on button "Next" at bounding box center [715, 627] width 73 height 30
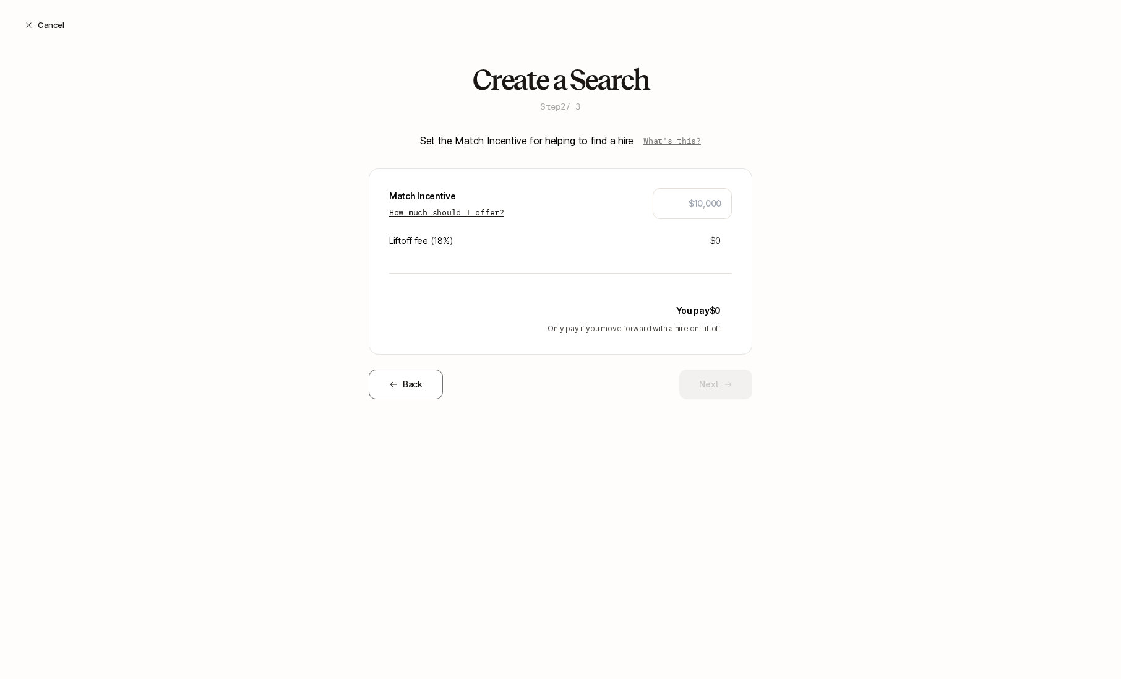
click at [465, 210] on p "How much should I offer?" at bounding box center [446, 212] width 115 height 12
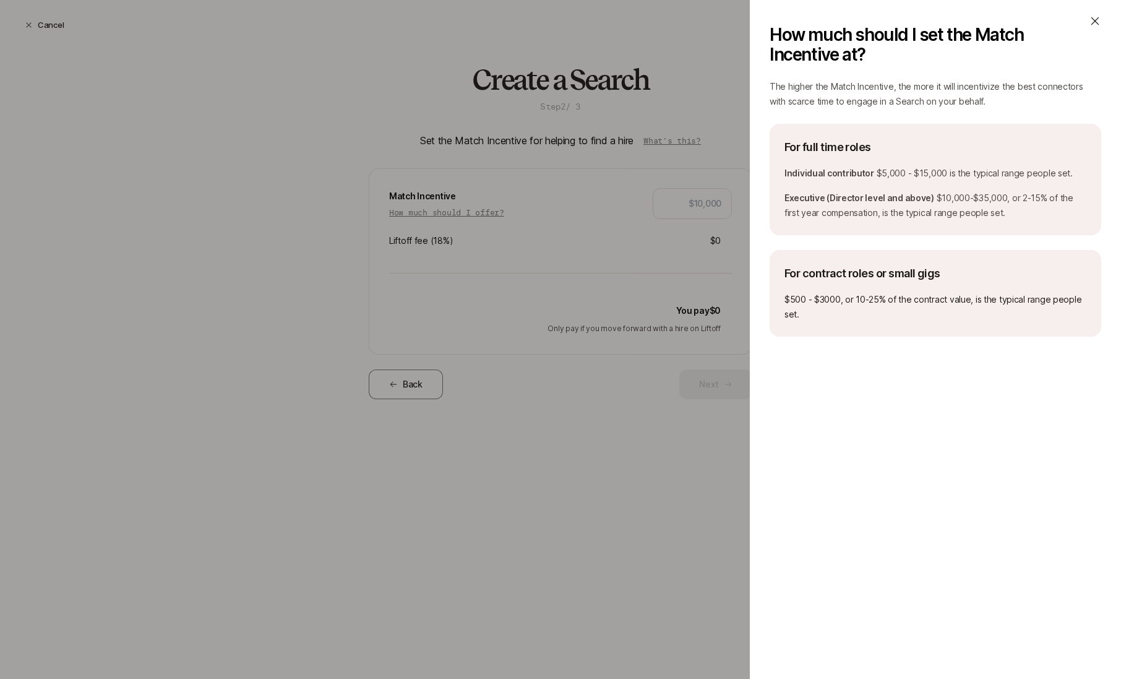
click at [1082, 26] on div "How much should I set the Match Incentive at?" at bounding box center [936, 40] width 332 height 50
click at [1094, 24] on icon at bounding box center [1095, 21] width 12 height 12
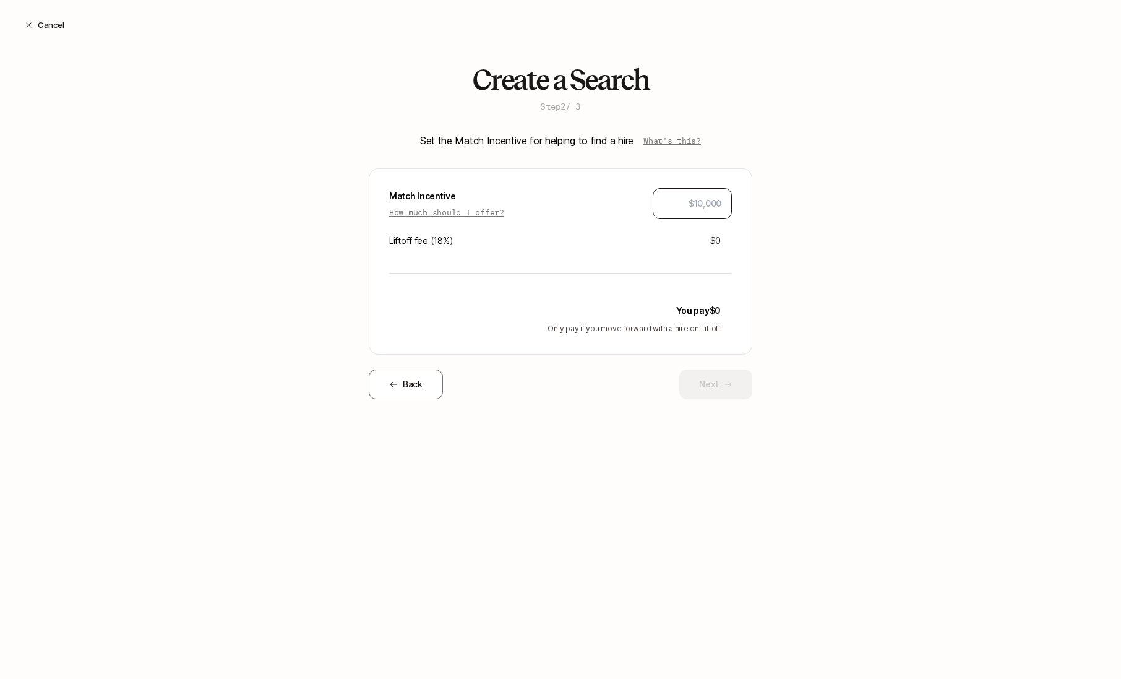
click at [723, 192] on div at bounding box center [692, 203] width 79 height 31
click at [710, 199] on input "text" at bounding box center [692, 203] width 58 height 15
type input "$20,000"
click at [774, 218] on div "Create a Search Step 2 / 3 Set the Match Incentive for helping to find a hire W…" at bounding box center [560, 251] width 1121 height 374
click at [700, 377] on button "Next" at bounding box center [715, 384] width 73 height 30
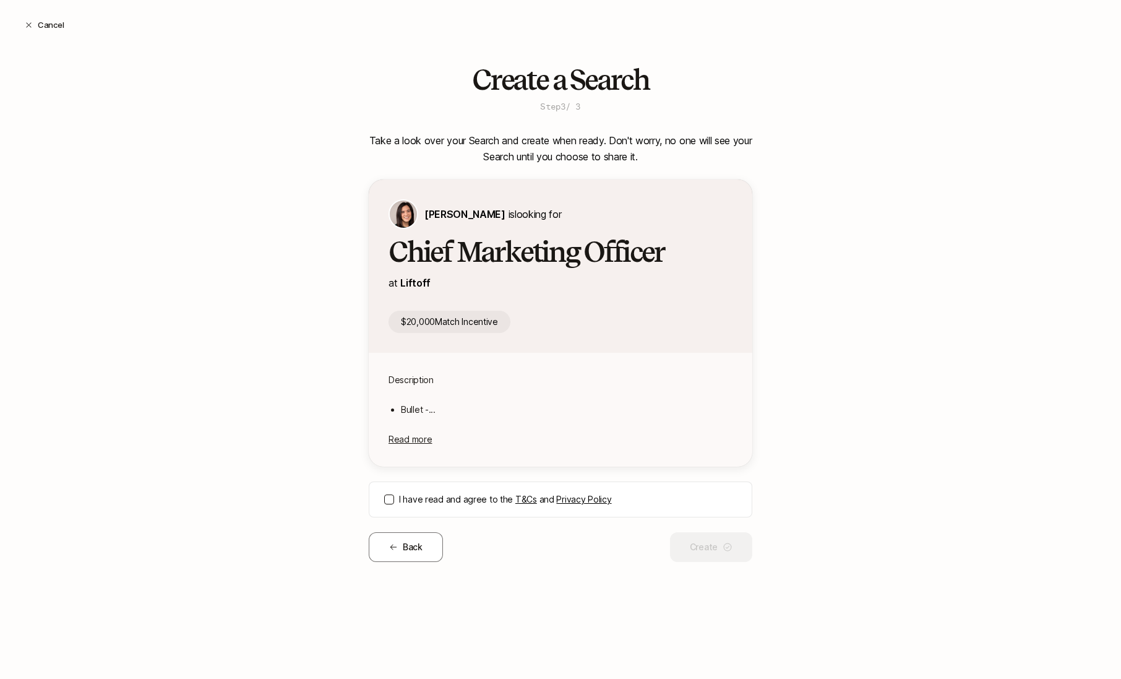
click at [387, 496] on button "I have read and agree to the T&Cs and Privacy Policy" at bounding box center [389, 499] width 10 height 10
click at [734, 545] on button "Create" at bounding box center [711, 547] width 82 height 30
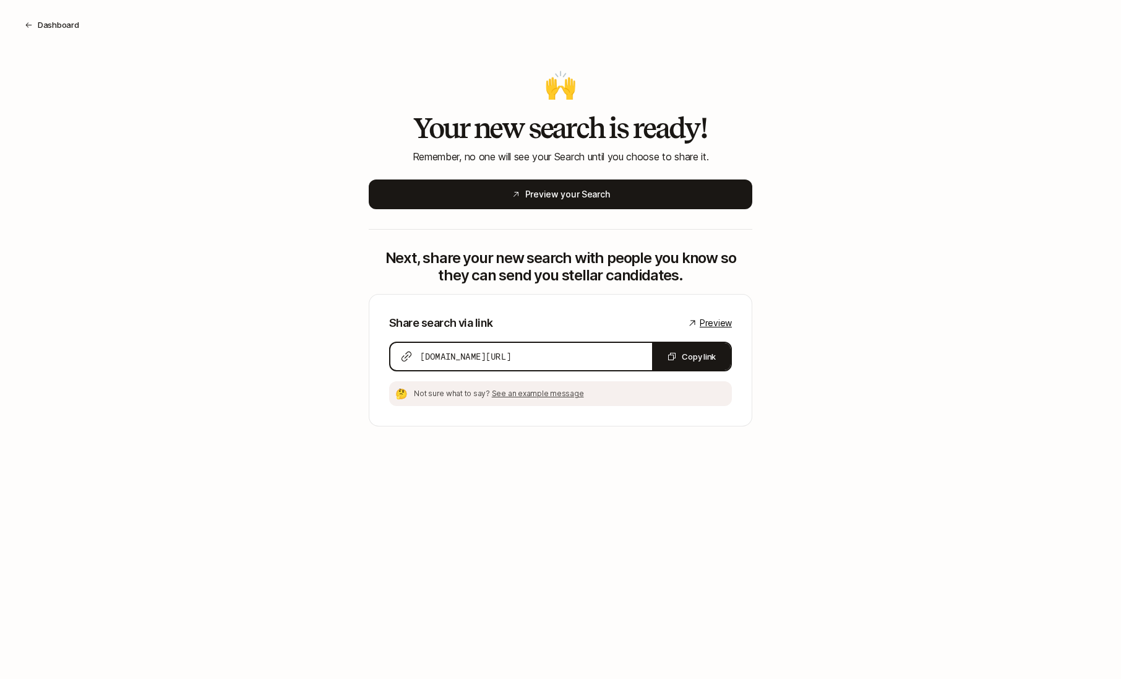
click at [640, 215] on div "🙌 Your new search is ready! Remember, no one will see your Search until you cho…" at bounding box center [561, 249] width 384 height 355
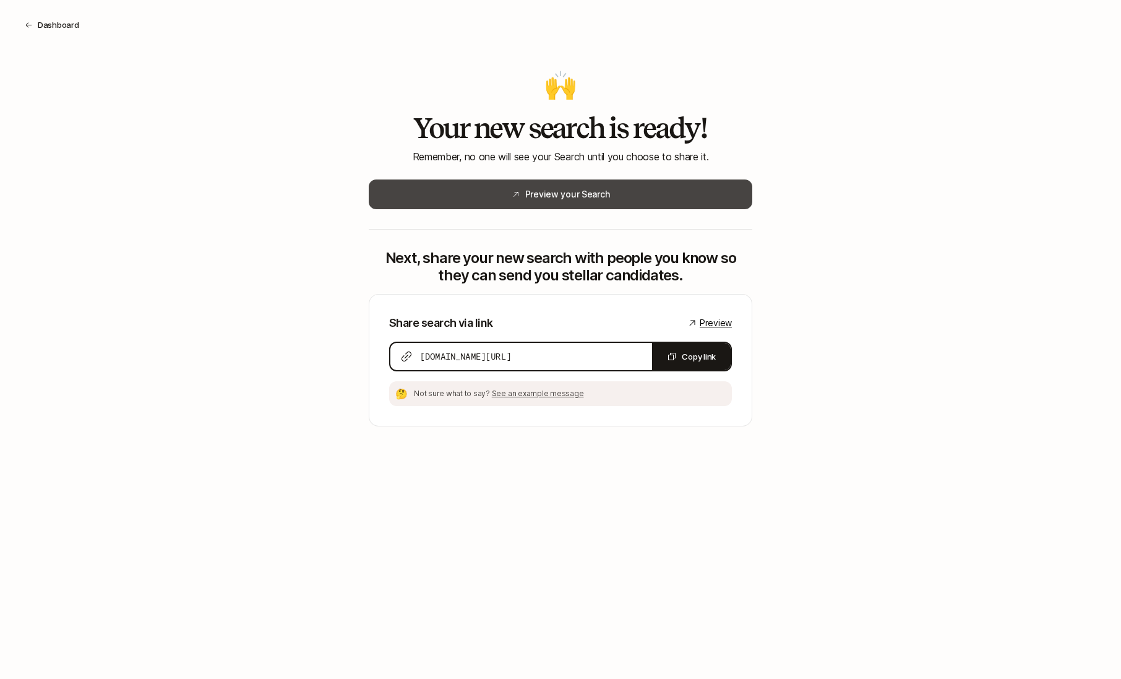
click at [637, 200] on button "Preview your Search" at bounding box center [561, 194] width 384 height 30
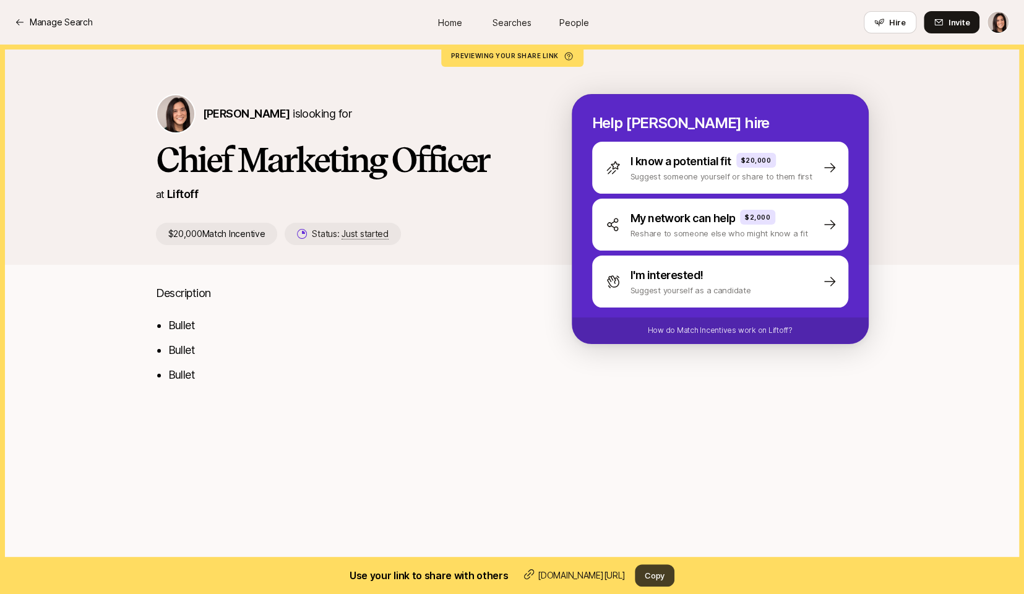
click at [663, 577] on button "Copy" at bounding box center [655, 575] width 40 height 22
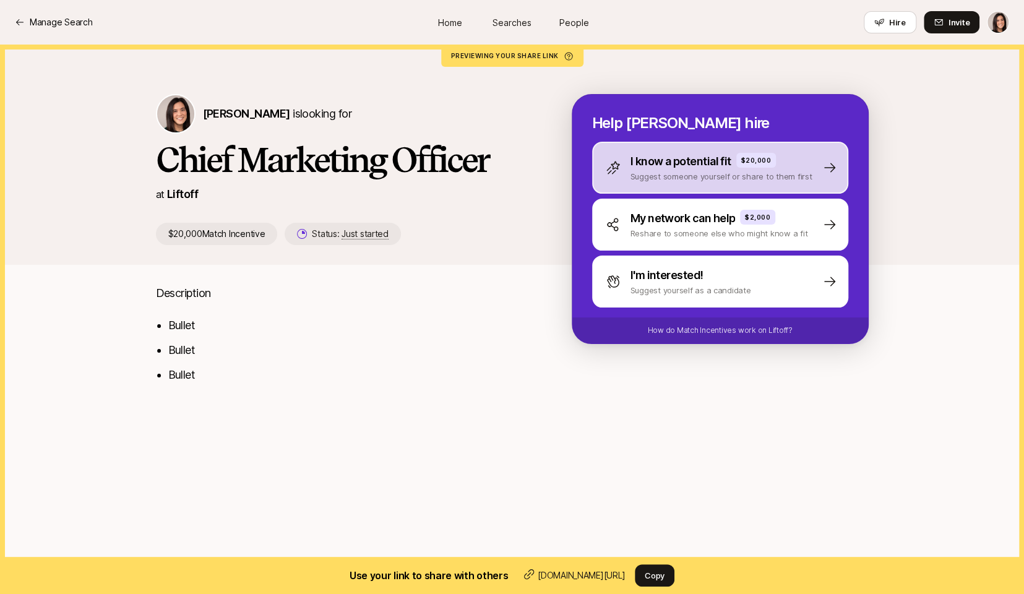
click at [633, 186] on div "I know a potential fit $20,000 Suggest someone yourself or share to them first" at bounding box center [720, 168] width 256 height 52
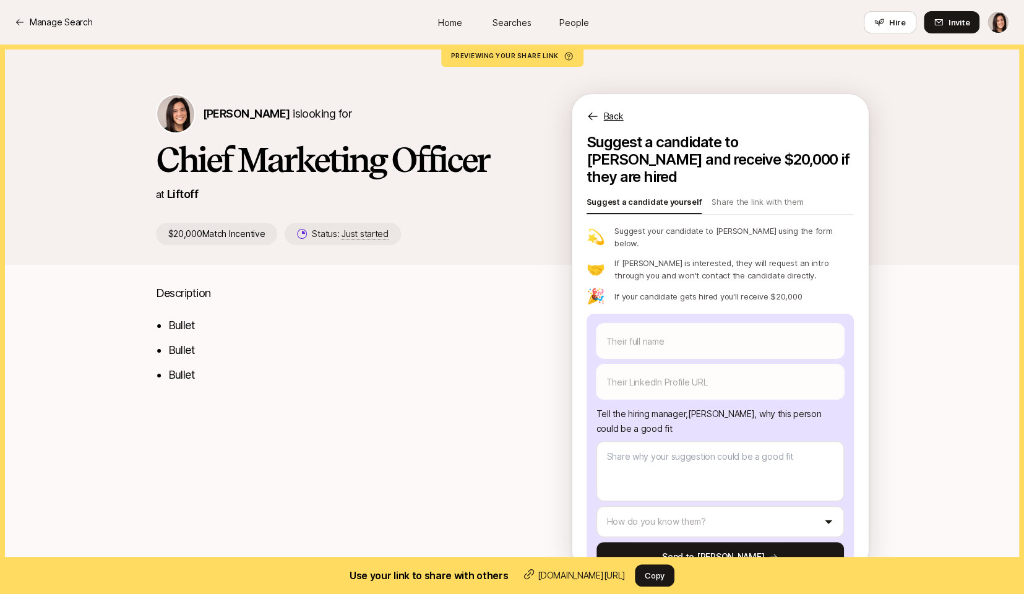
click at [621, 119] on p "Back" at bounding box center [614, 116] width 20 height 15
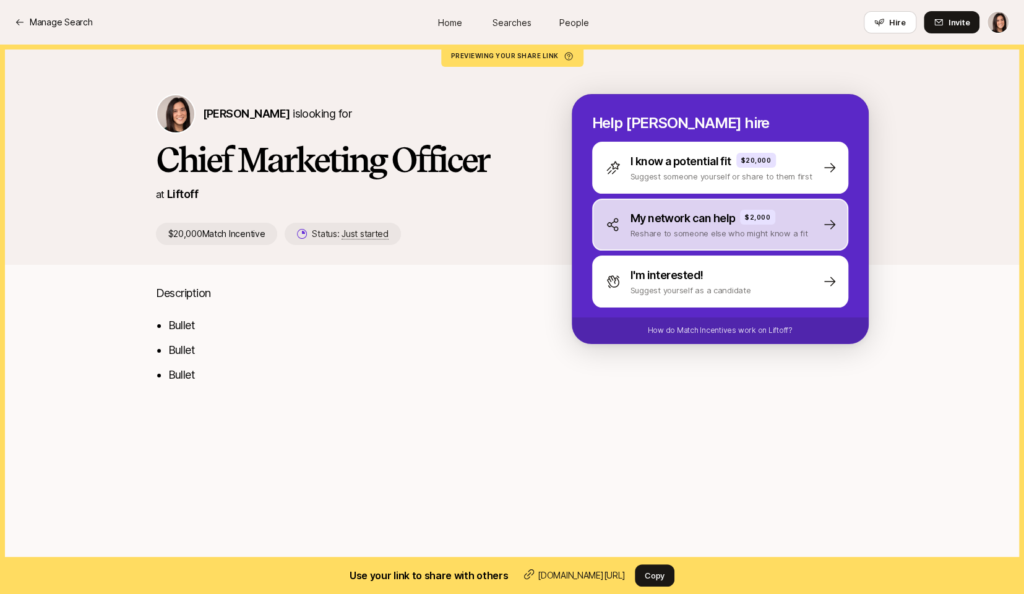
click at [725, 239] on p "Reshare to someone else who might know a fit" at bounding box center [720, 233] width 178 height 12
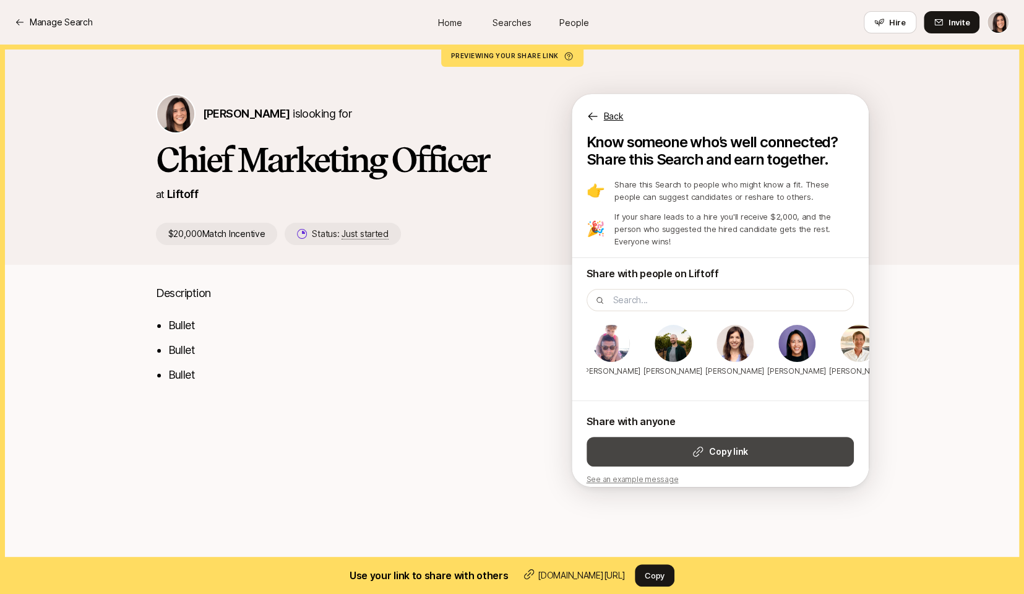
click at [766, 439] on button "Copy link" at bounding box center [720, 452] width 267 height 30
click at [618, 118] on p "Back" at bounding box center [614, 116] width 20 height 15
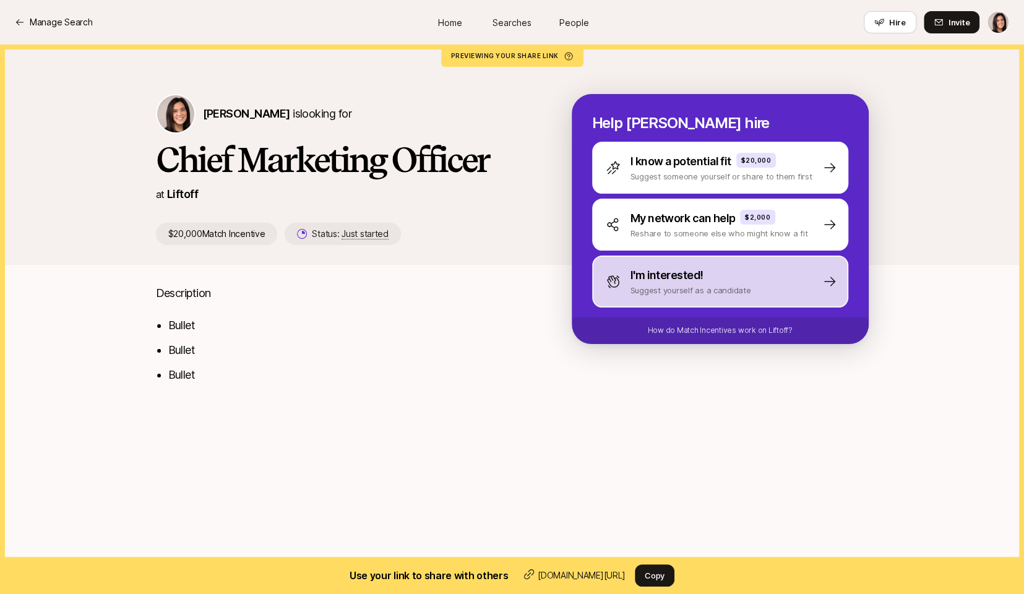
click at [721, 294] on p "Suggest yourself as a candidate" at bounding box center [691, 290] width 121 height 12
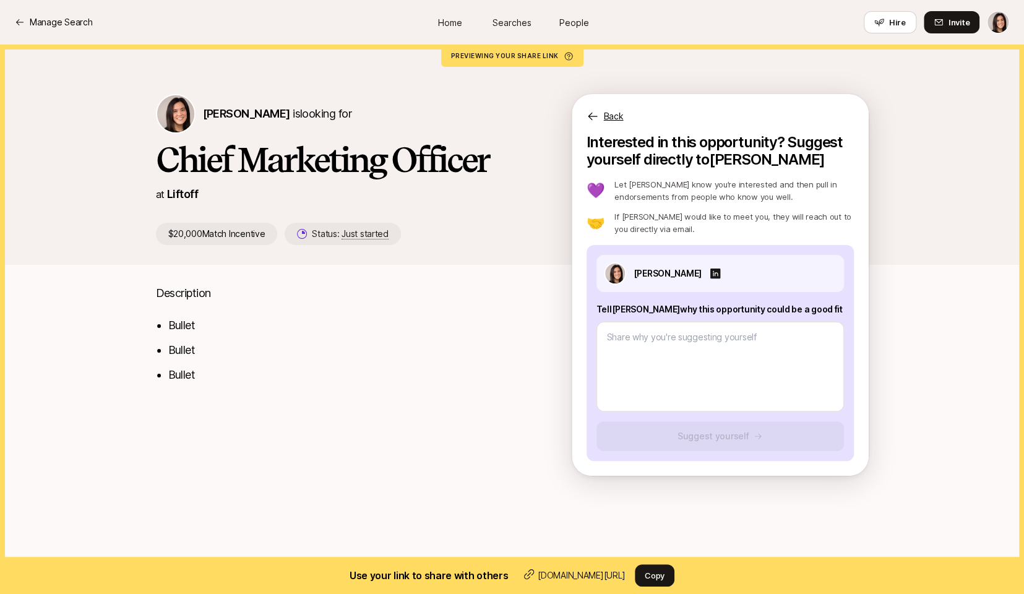
click at [611, 119] on p "Back" at bounding box center [614, 116] width 20 height 15
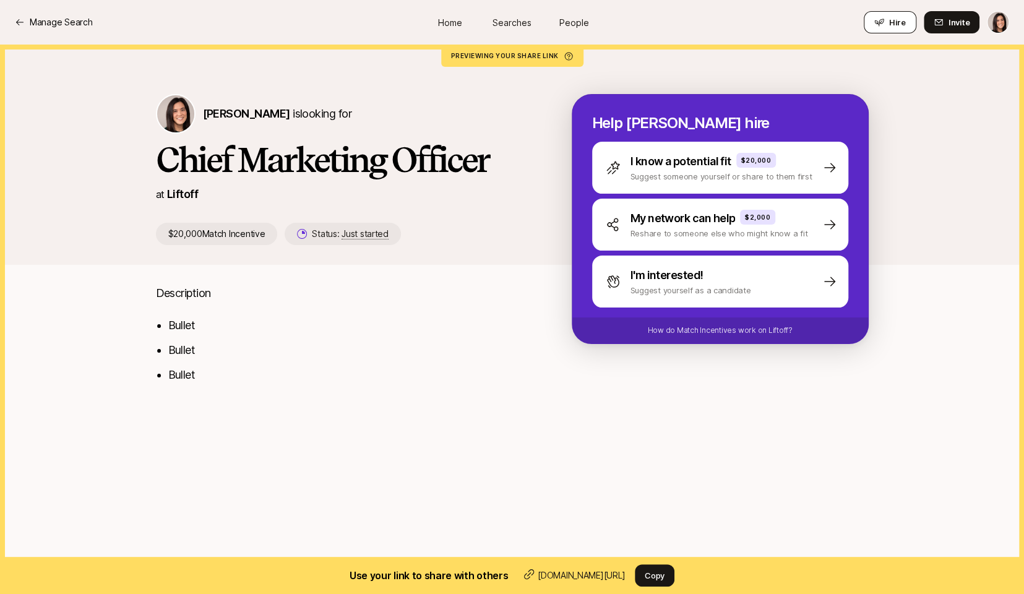
click at [903, 28] on span "Hire" at bounding box center [897, 22] width 17 height 12
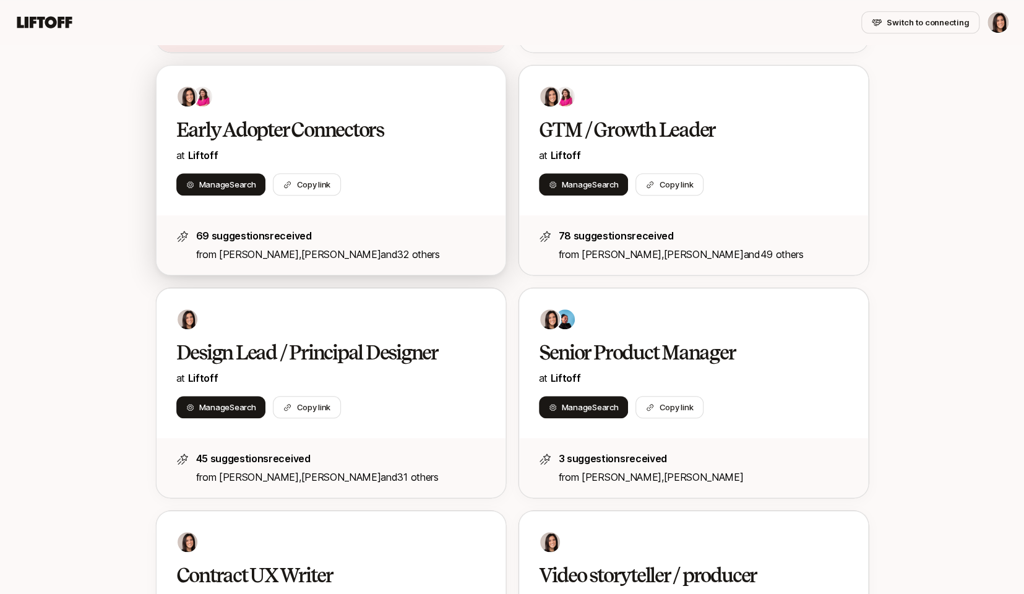
scroll to position [490, 0]
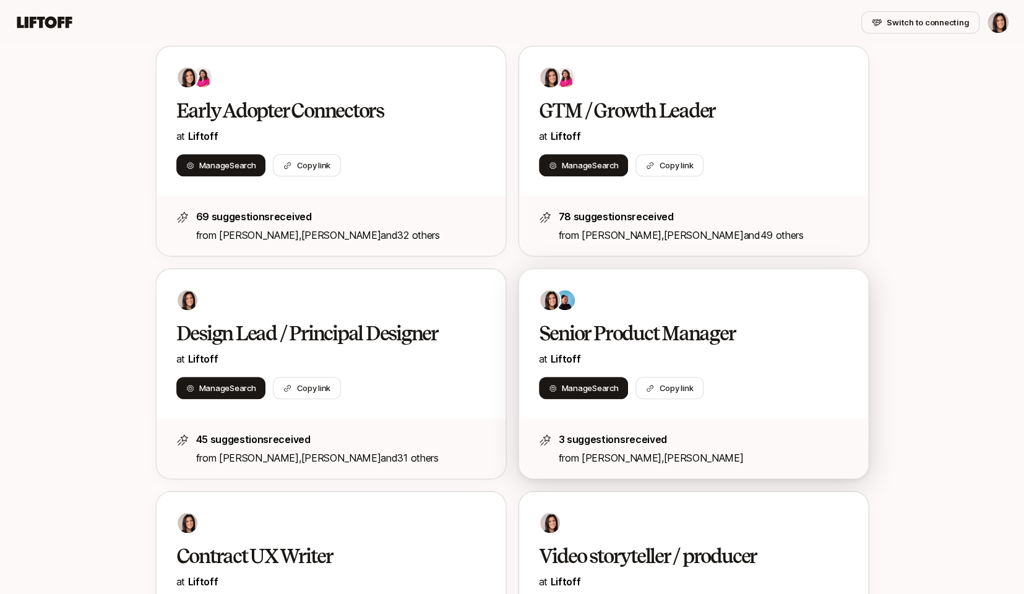
click at [647, 297] on div at bounding box center [693, 300] width 309 height 22
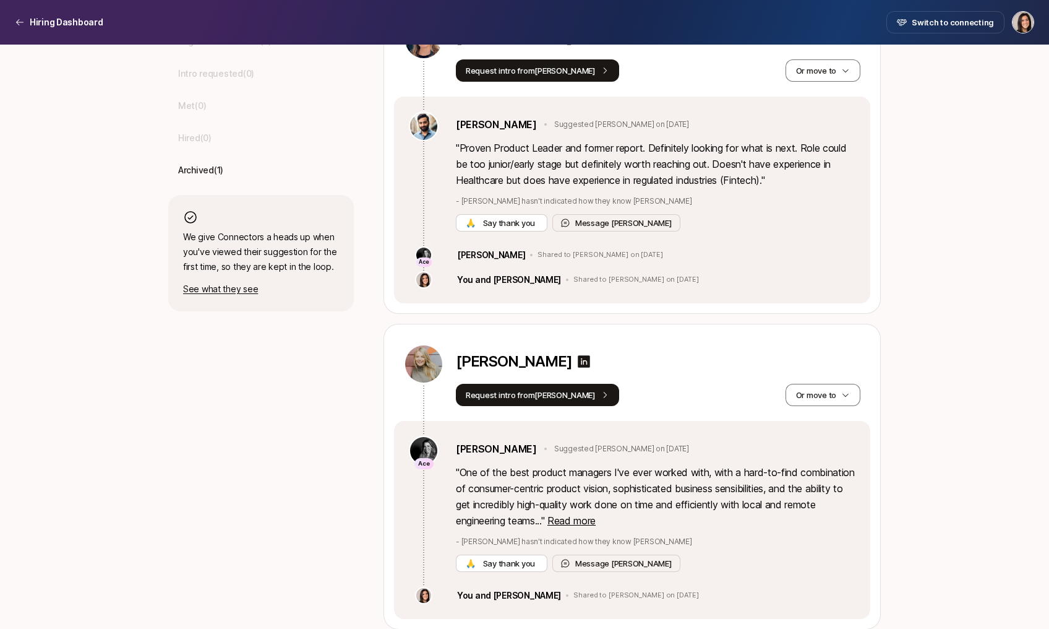
scroll to position [446, 0]
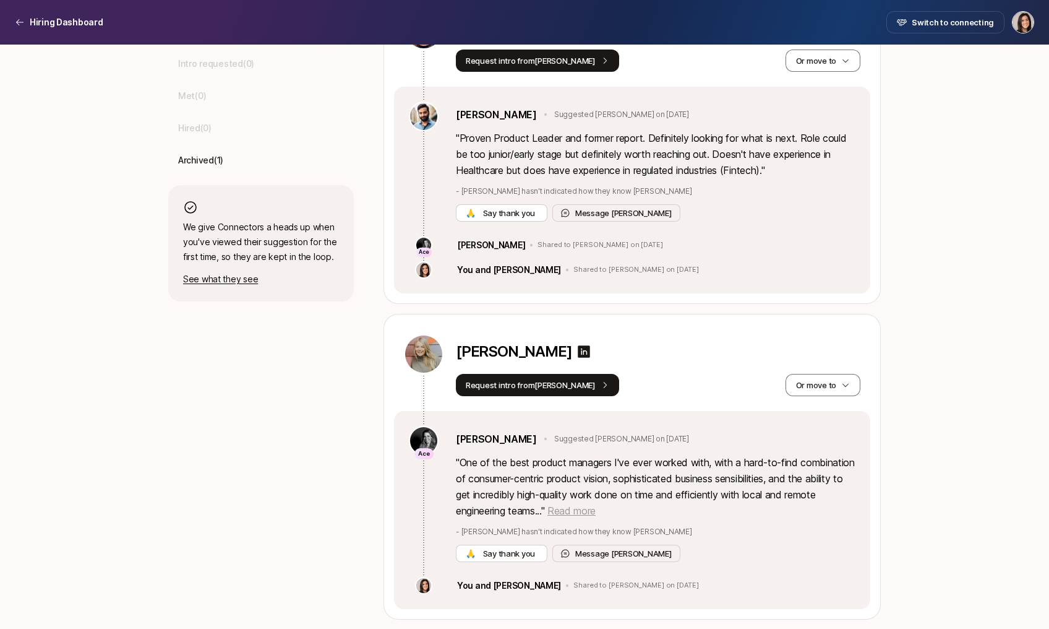
click at [596, 515] on span "Read more" at bounding box center [572, 510] width 48 height 12
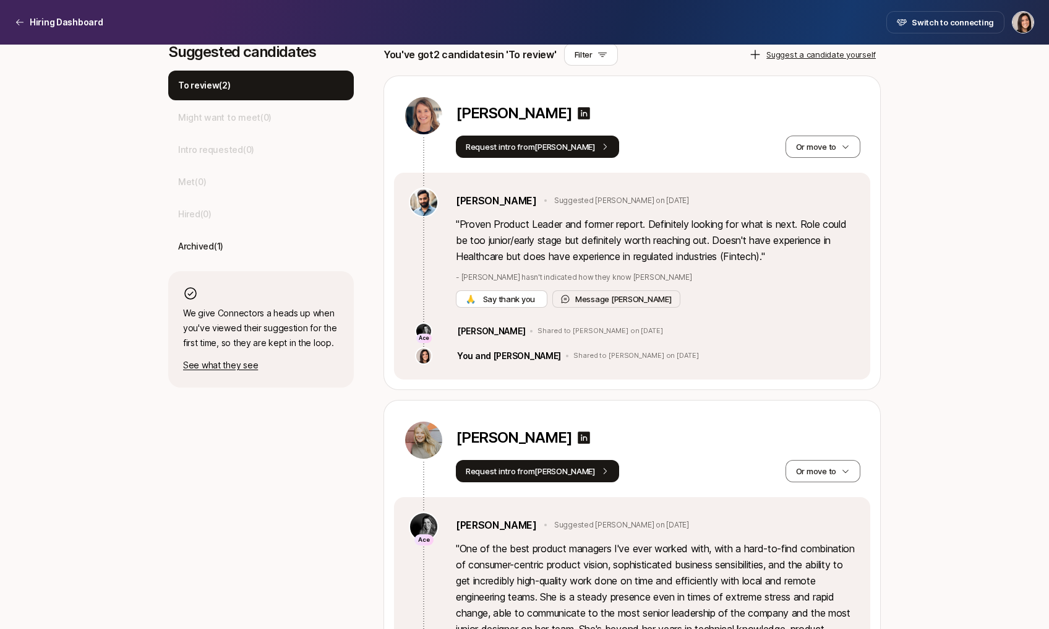
scroll to position [344, 0]
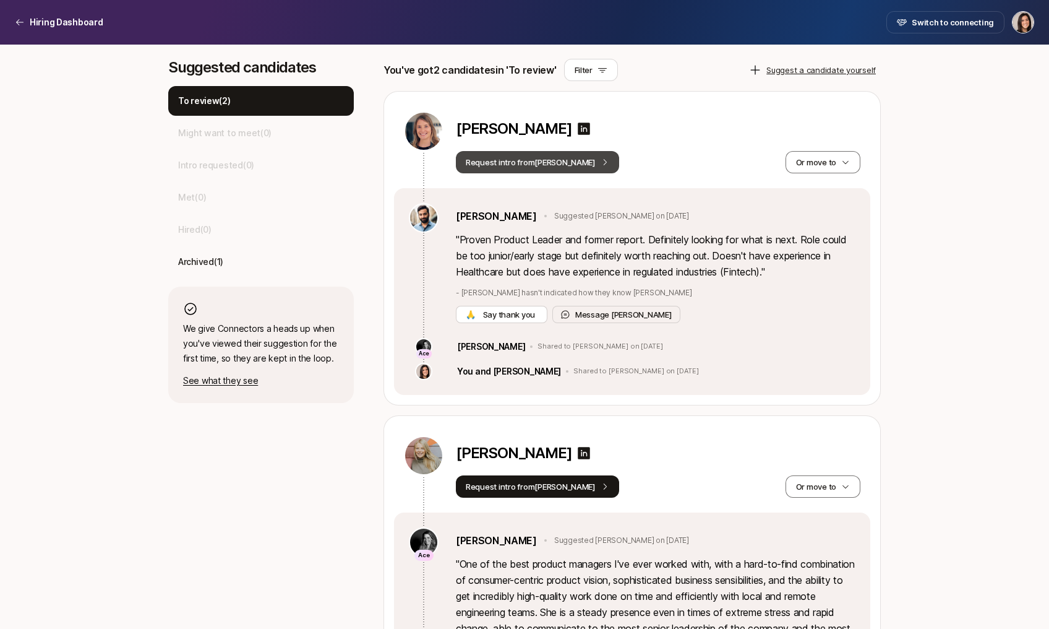
click at [601, 166] on icon at bounding box center [605, 162] width 9 height 9
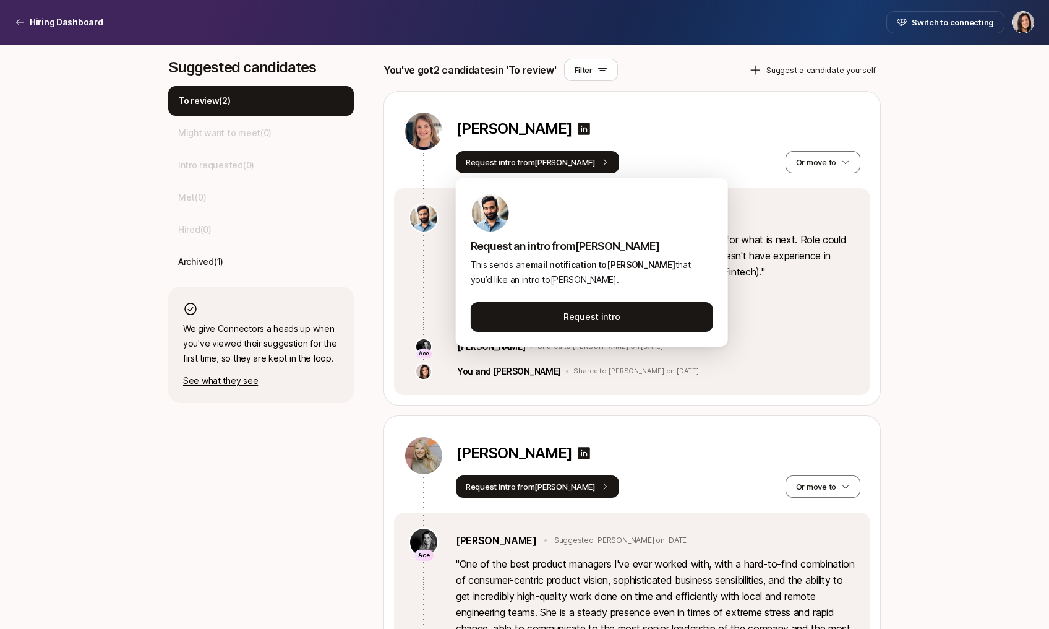
click at [700, 149] on div "[PERSON_NAME]" at bounding box center [658, 131] width 405 height 40
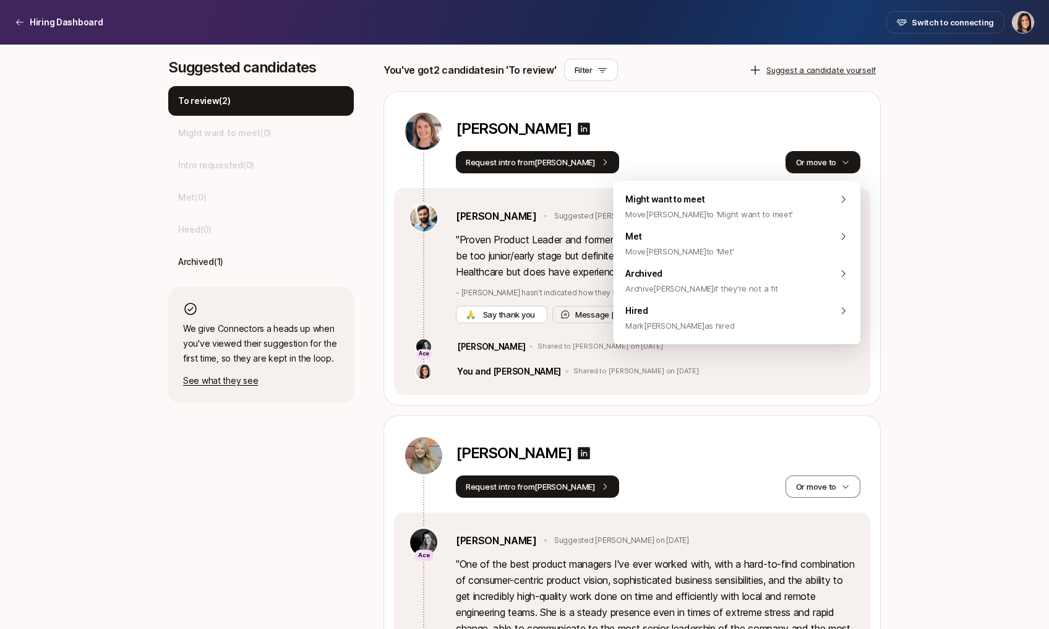
click at [849, 165] on icon "button" at bounding box center [846, 162] width 9 height 9
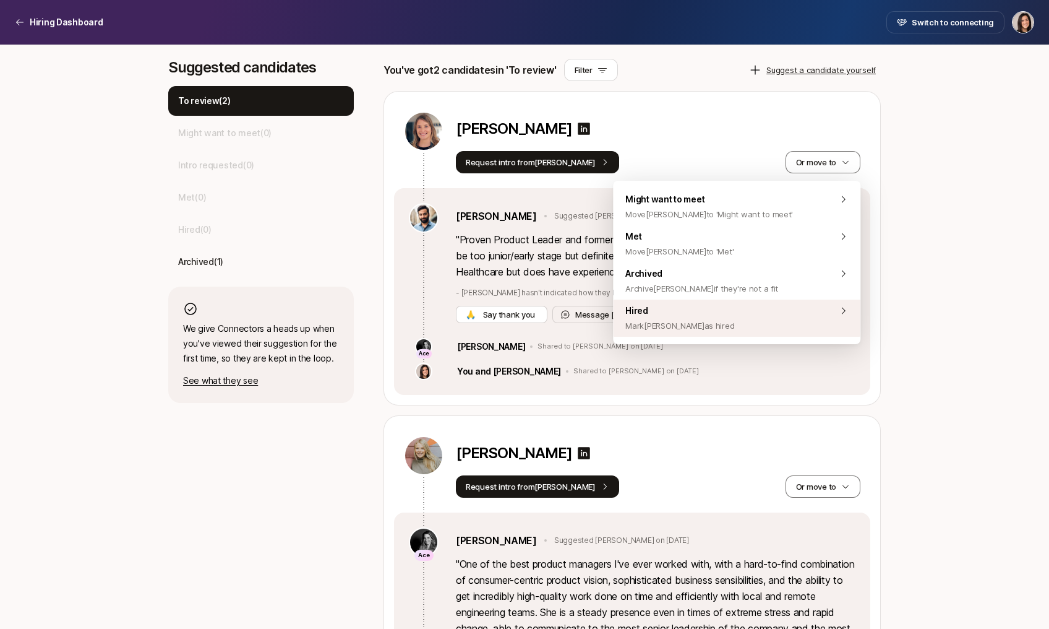
click at [785, 325] on div "Hired [PERSON_NAME] [PERSON_NAME] as hired" at bounding box center [737, 318] width 248 height 37
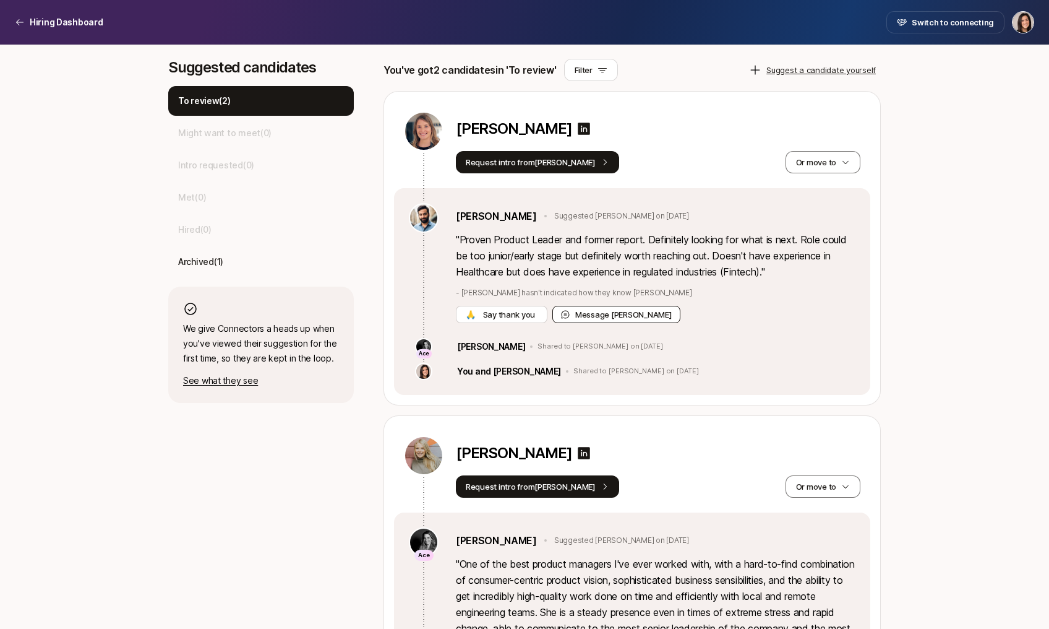
click at [631, 317] on button "Message [PERSON_NAME]" at bounding box center [617, 314] width 128 height 17
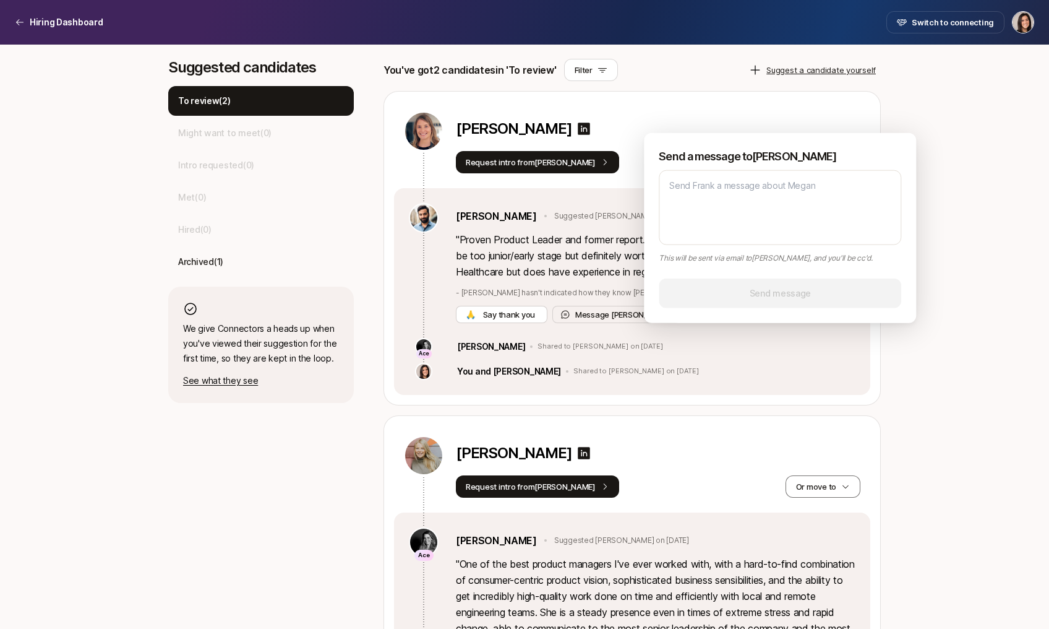
click at [600, 262] on p "" Proven Product Leader and former report. Definitely looking for what is next.…" at bounding box center [656, 255] width 400 height 48
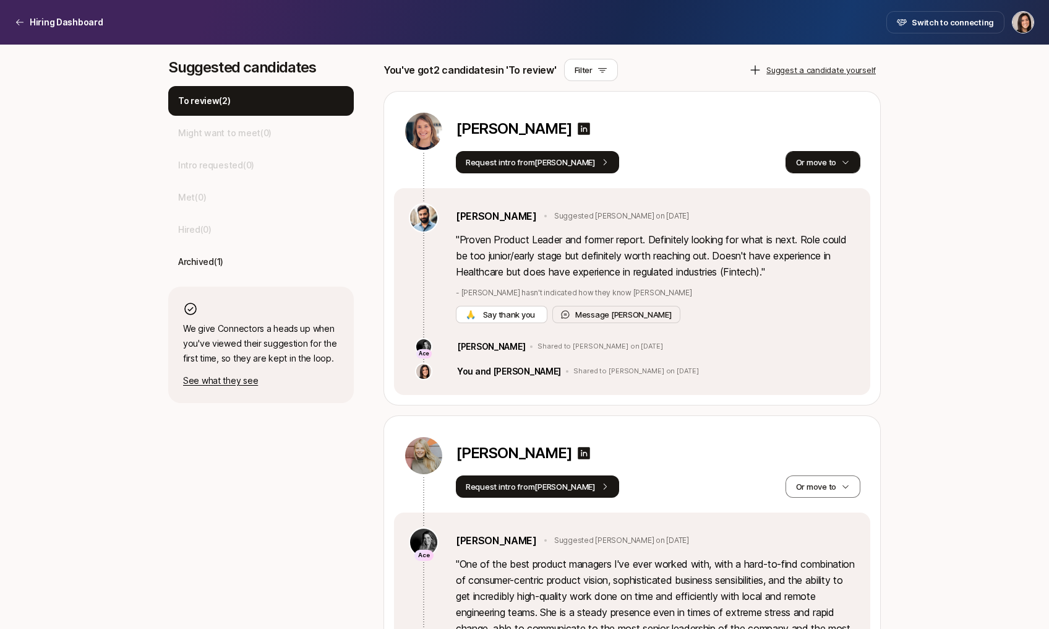
click at [849, 165] on icon "button" at bounding box center [846, 162] width 9 height 9
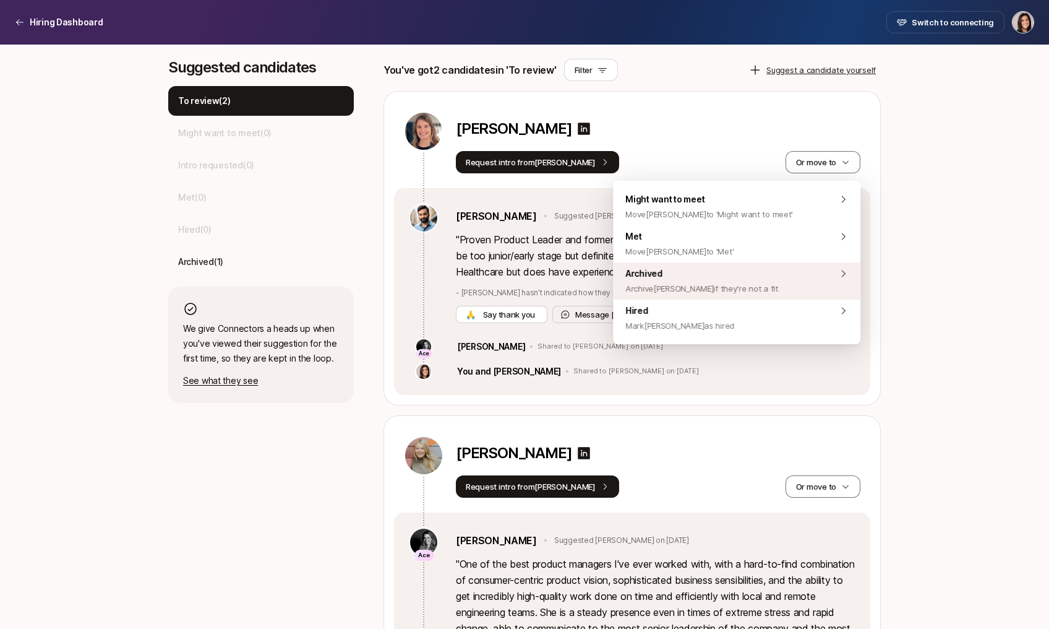
click at [785, 274] on div "Archived Archive [PERSON_NAME] if they're not a fit" at bounding box center [737, 280] width 248 height 37
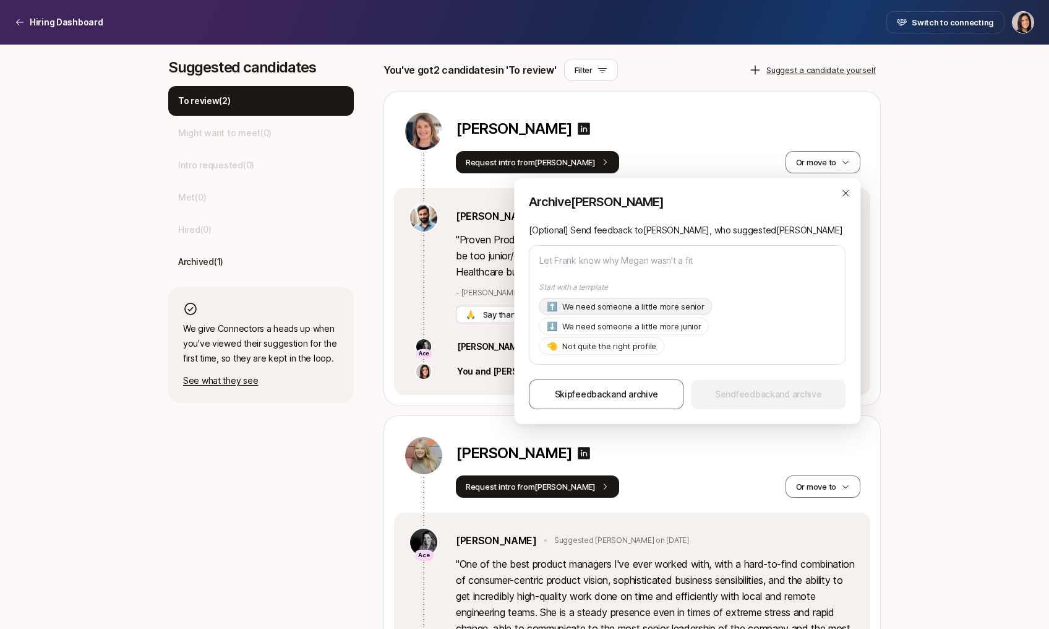
click at [665, 312] on p "We need someone a little more senior" at bounding box center [633, 306] width 142 height 12
type textarea "x"
type textarea "Hi [PERSON_NAME], Thanks so much for suggesting [PERSON_NAME]! As of now we're …"
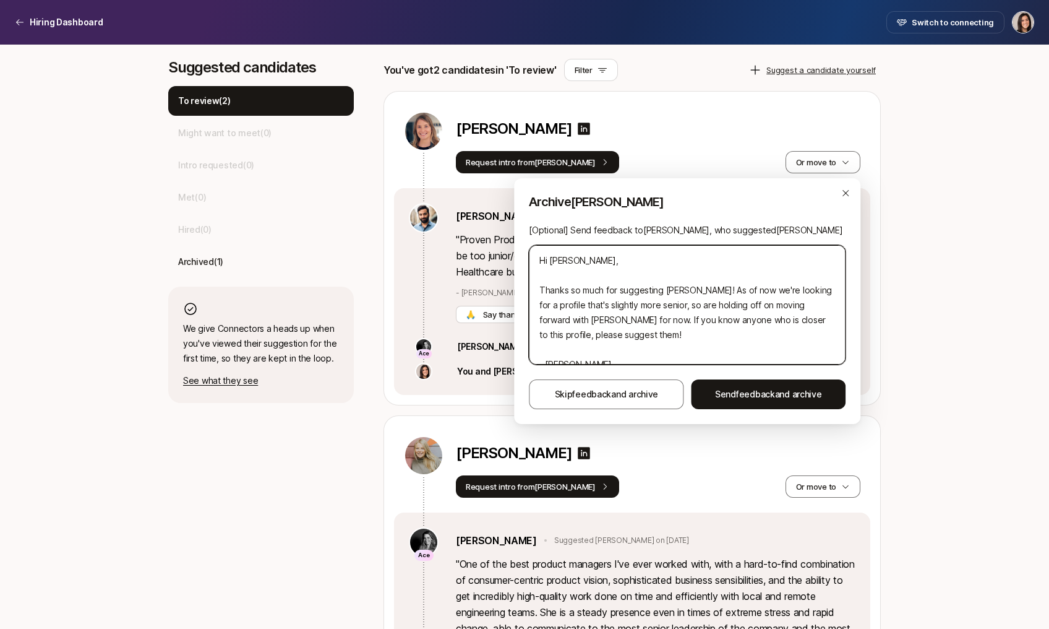
scroll to position [15, 0]
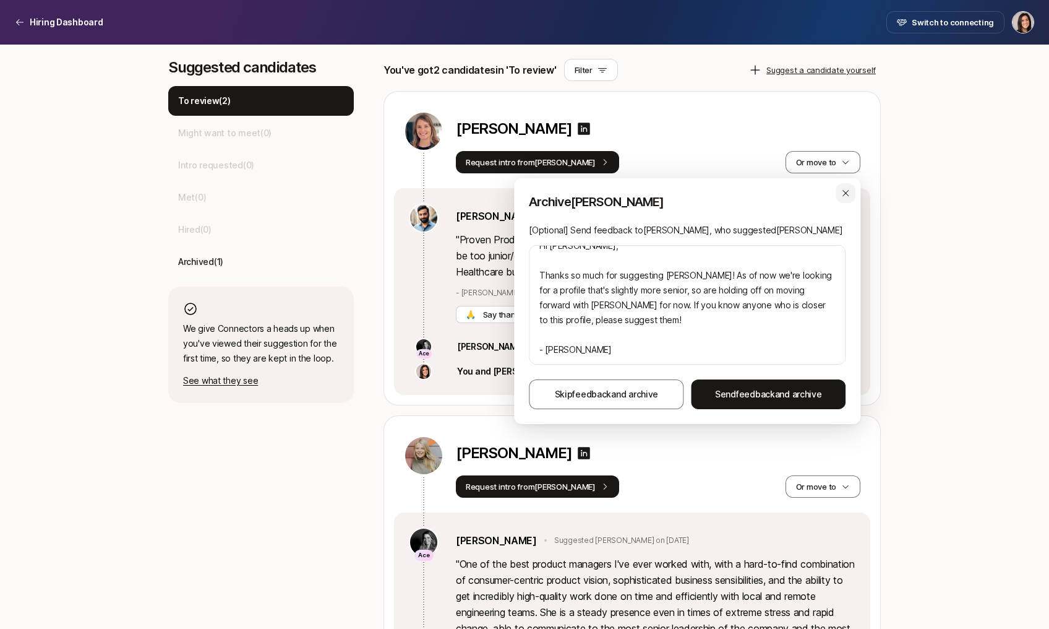
click at [843, 196] on icon "button" at bounding box center [846, 193] width 10 height 10
type textarea "x"
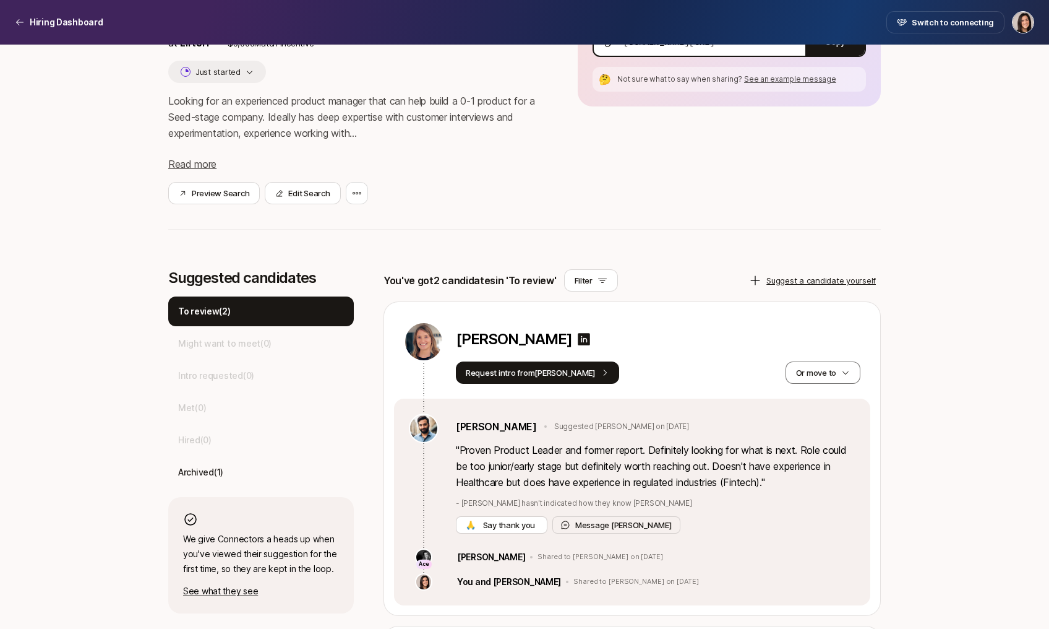
scroll to position [0, 0]
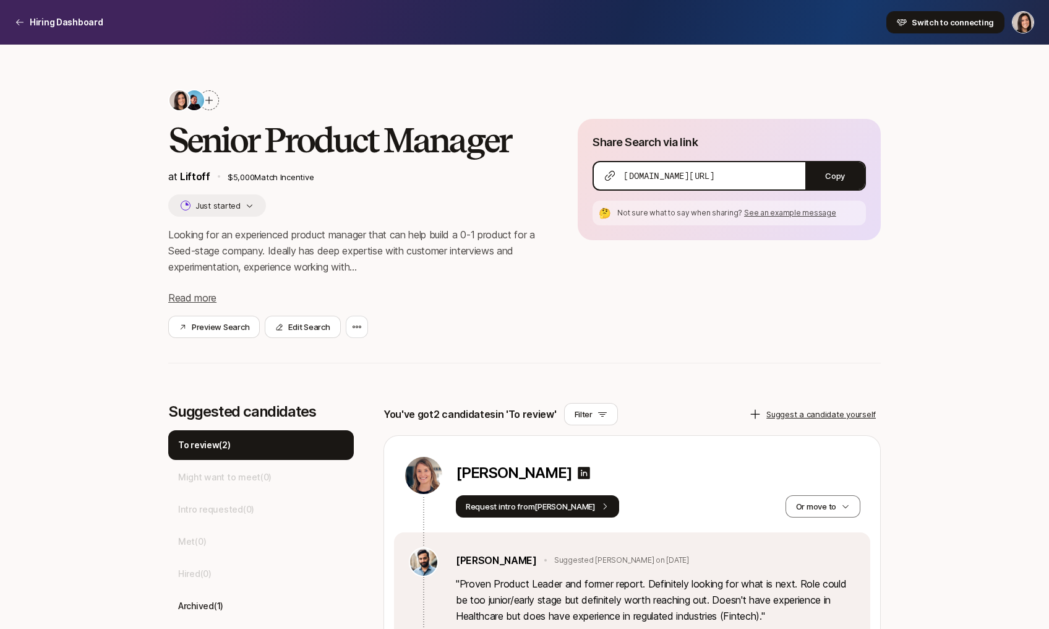
click at [957, 23] on span "Switch to connecting" at bounding box center [953, 22] width 82 height 12
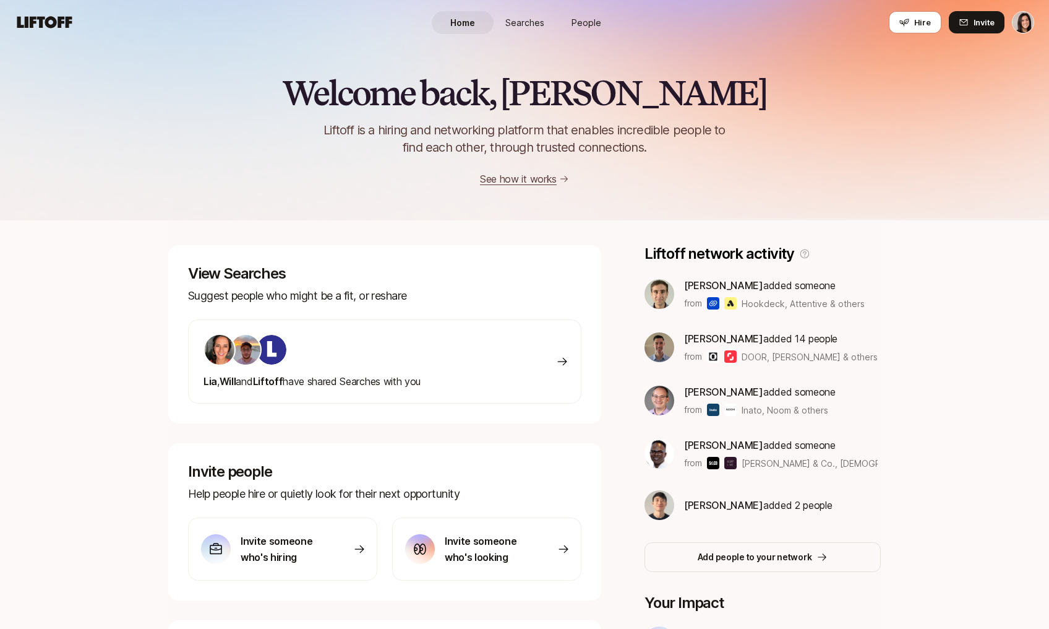
click at [526, 31] on link "Searches" at bounding box center [525, 22] width 62 height 23
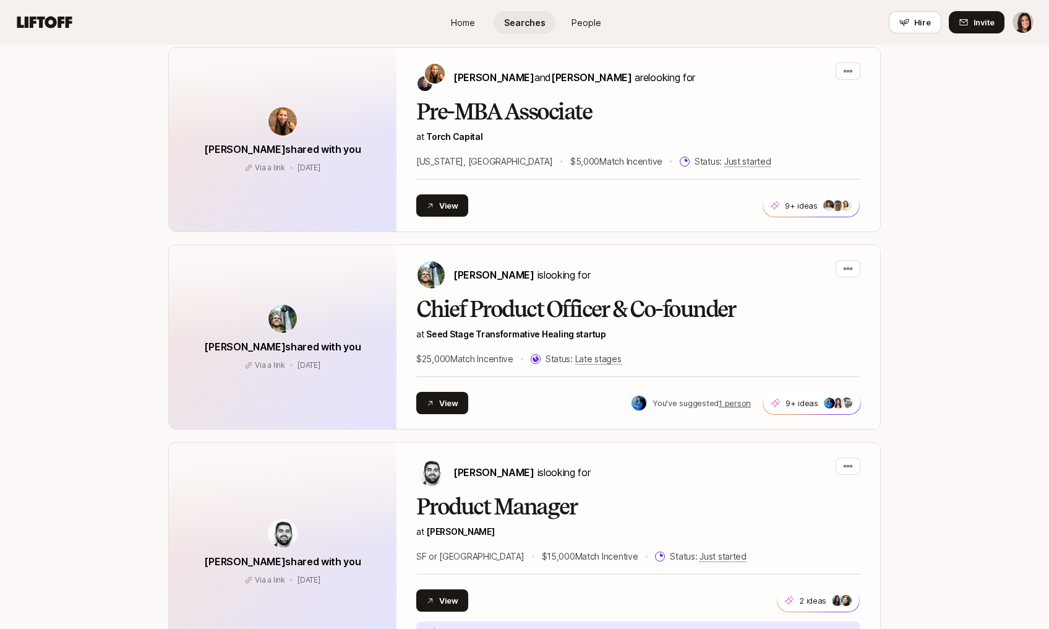
scroll to position [354, 0]
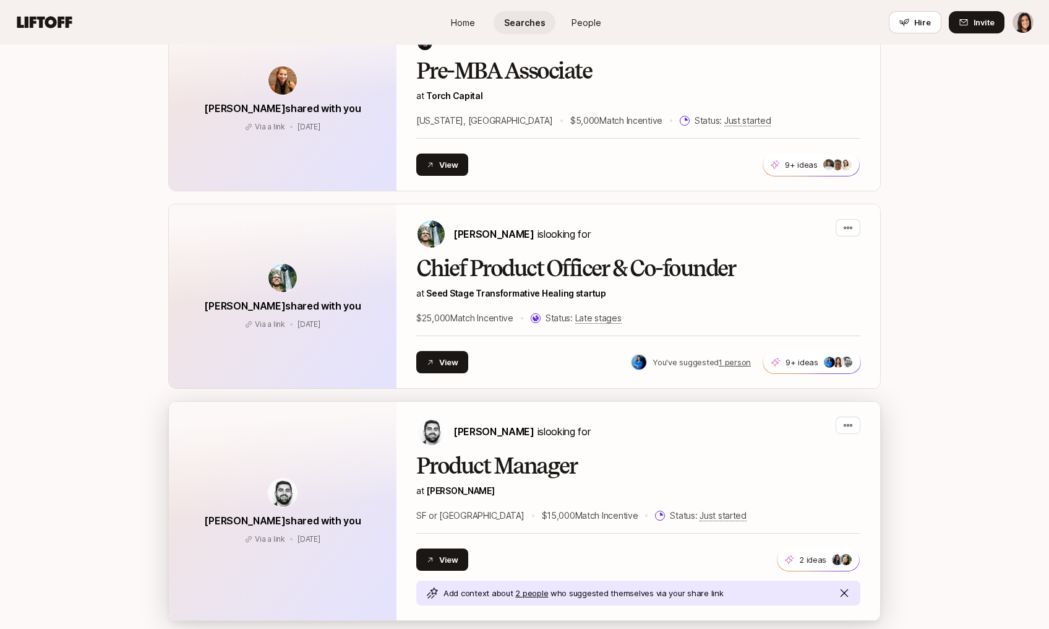
click at [516, 439] on div "[PERSON_NAME] is looking for" at bounding box center [503, 431] width 174 height 30
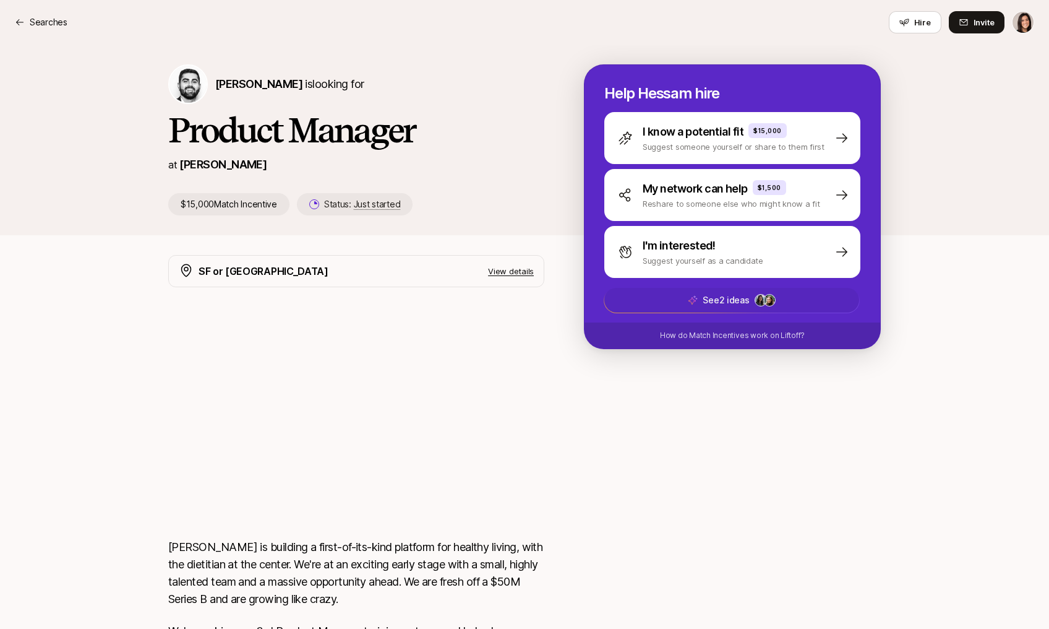
click at [775, 306] on span "See 2 ideas" at bounding box center [732, 300] width 255 height 25
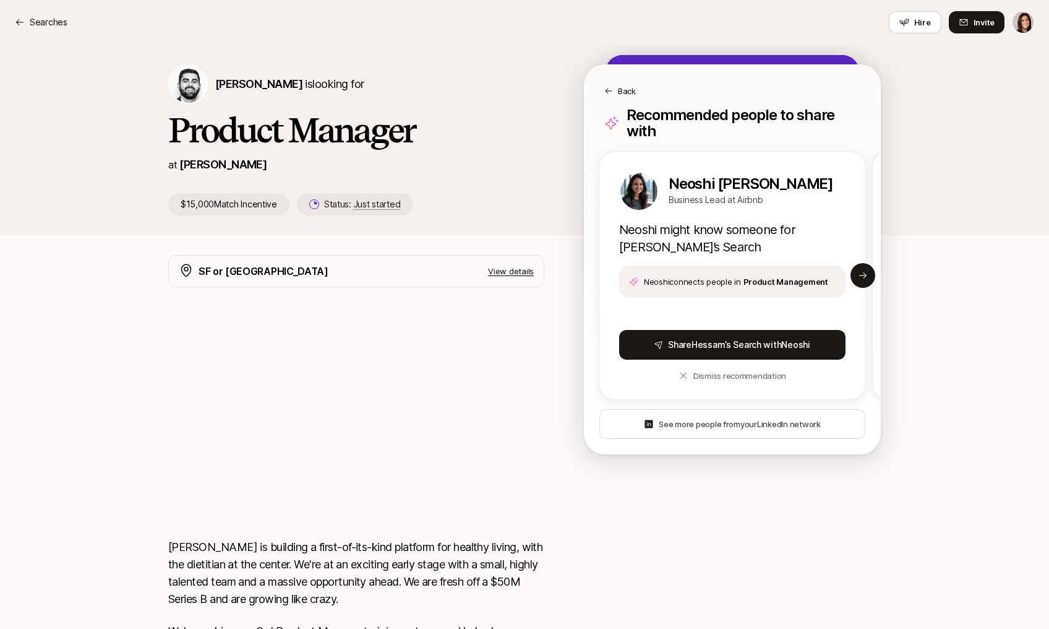
click at [611, 84] on div "Back" at bounding box center [733, 81] width 296 height 32
click at [614, 87] on div "Back" at bounding box center [733, 91] width 256 height 12
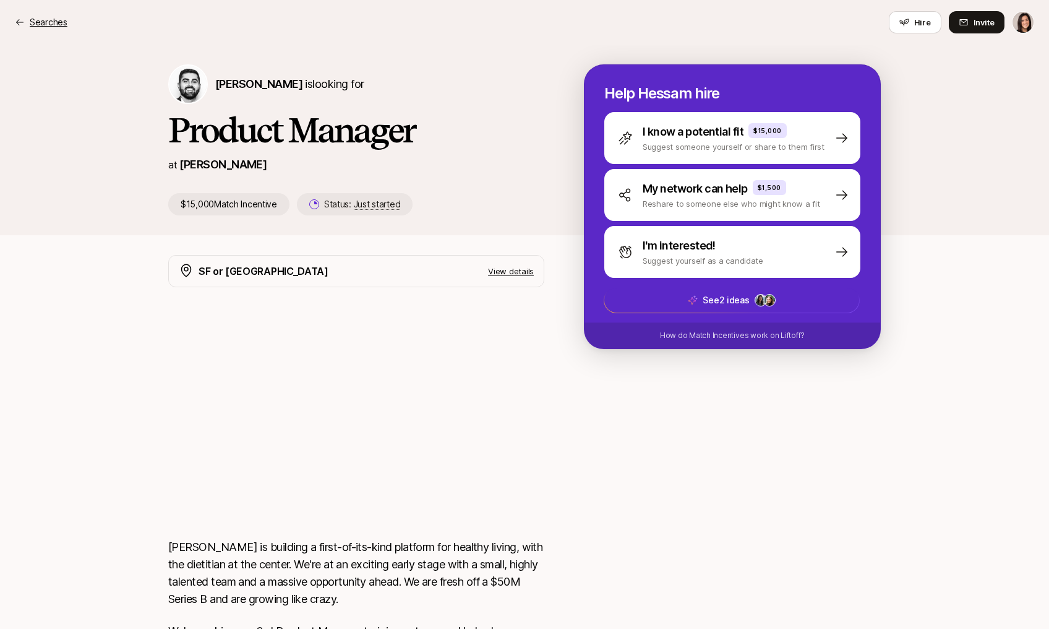
click at [62, 23] on p "Searches" at bounding box center [49, 22] width 38 height 15
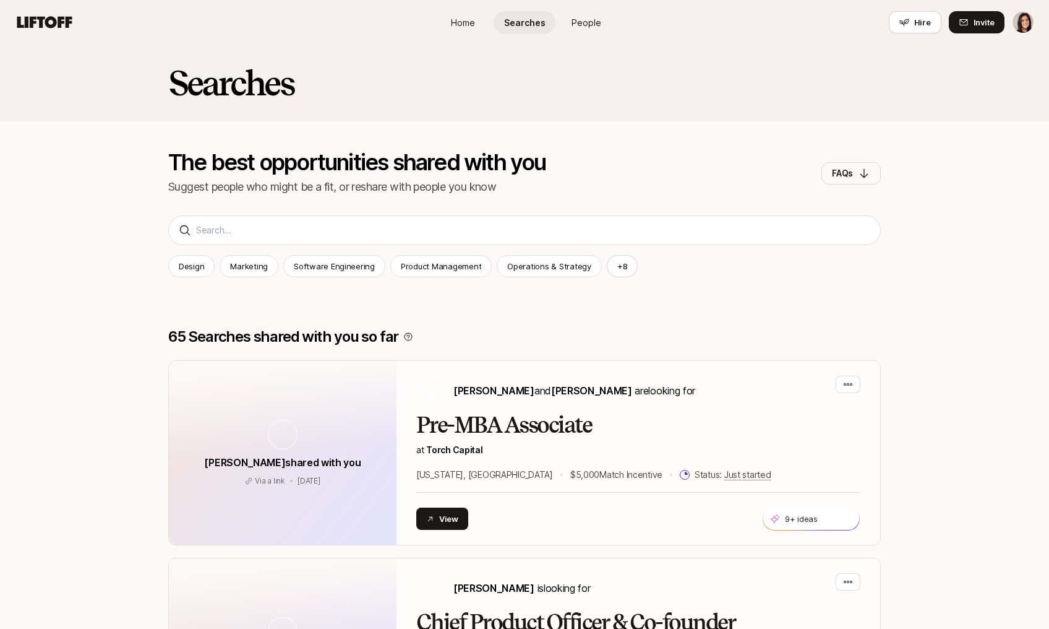
scroll to position [354, 0]
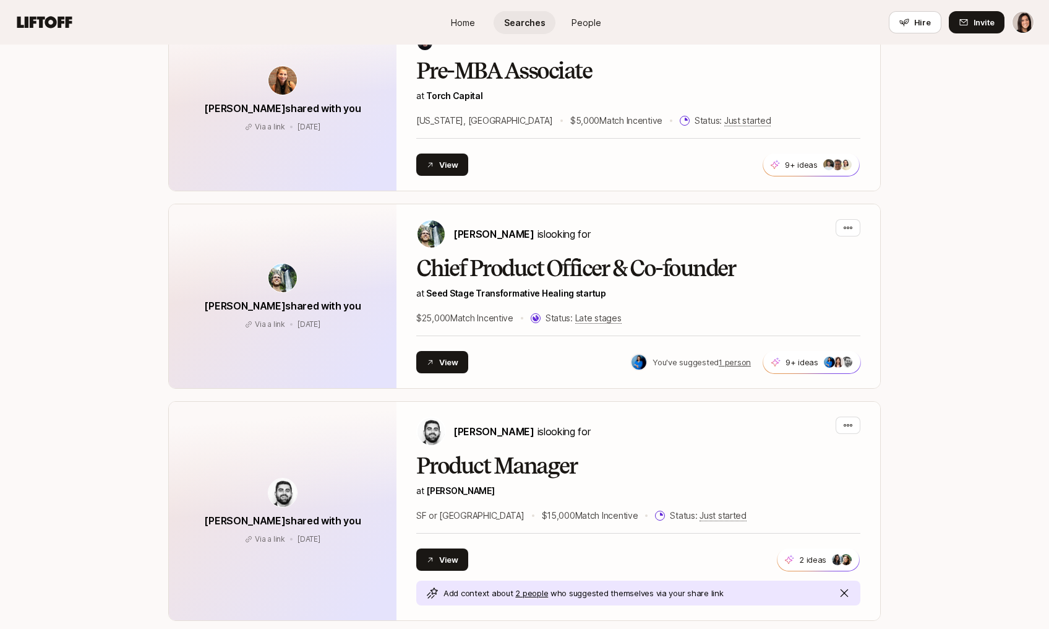
click at [574, 14] on link "People" at bounding box center [587, 22] width 62 height 23
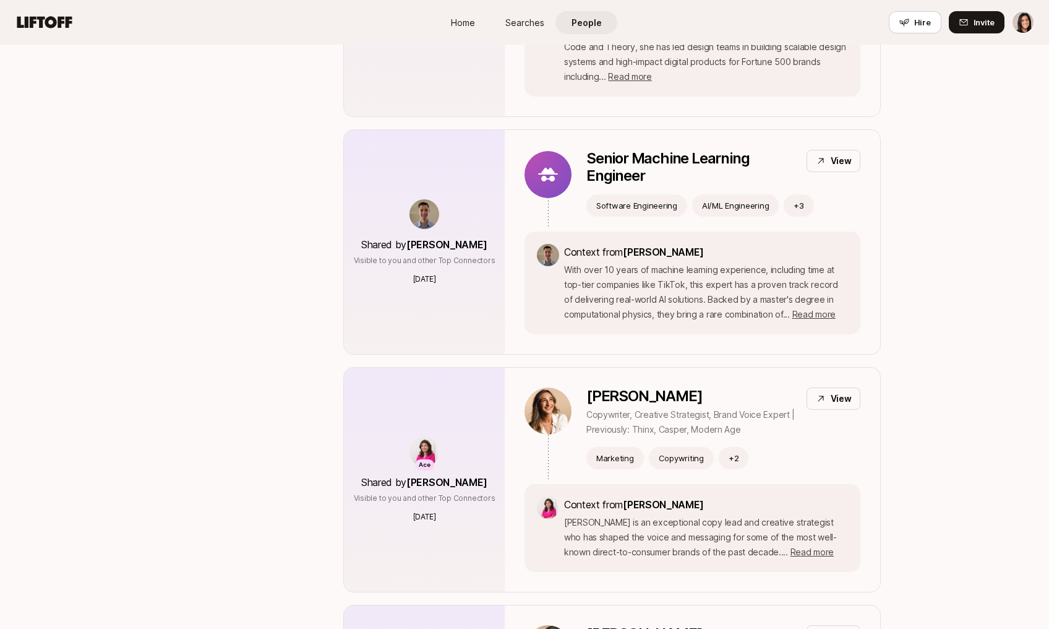
scroll to position [1199, 0]
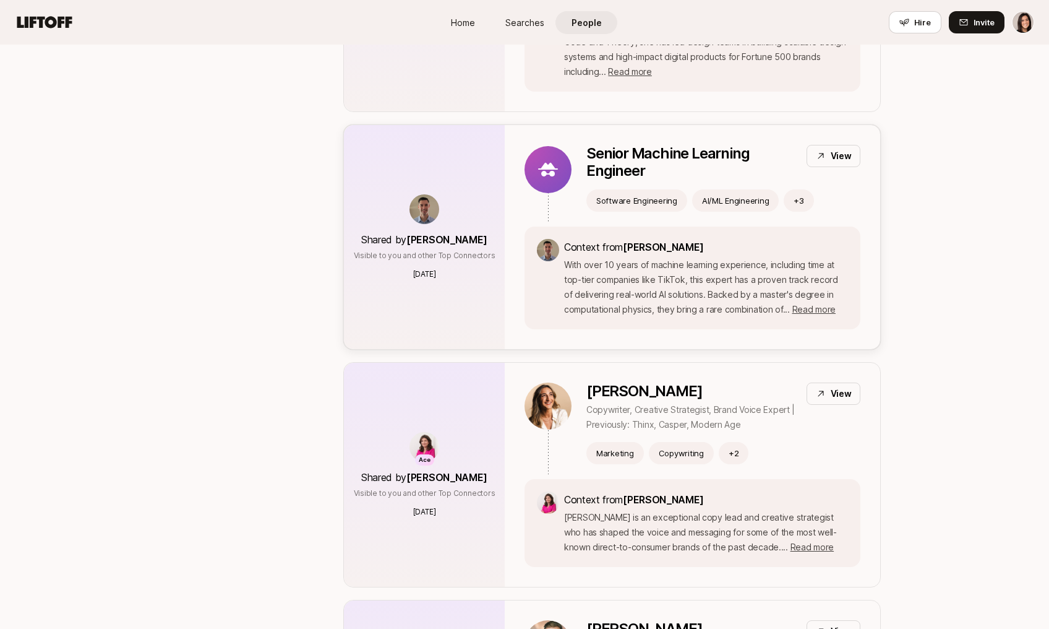
click at [679, 145] on p "Senior Machine Learning Engineer" at bounding box center [692, 162] width 210 height 35
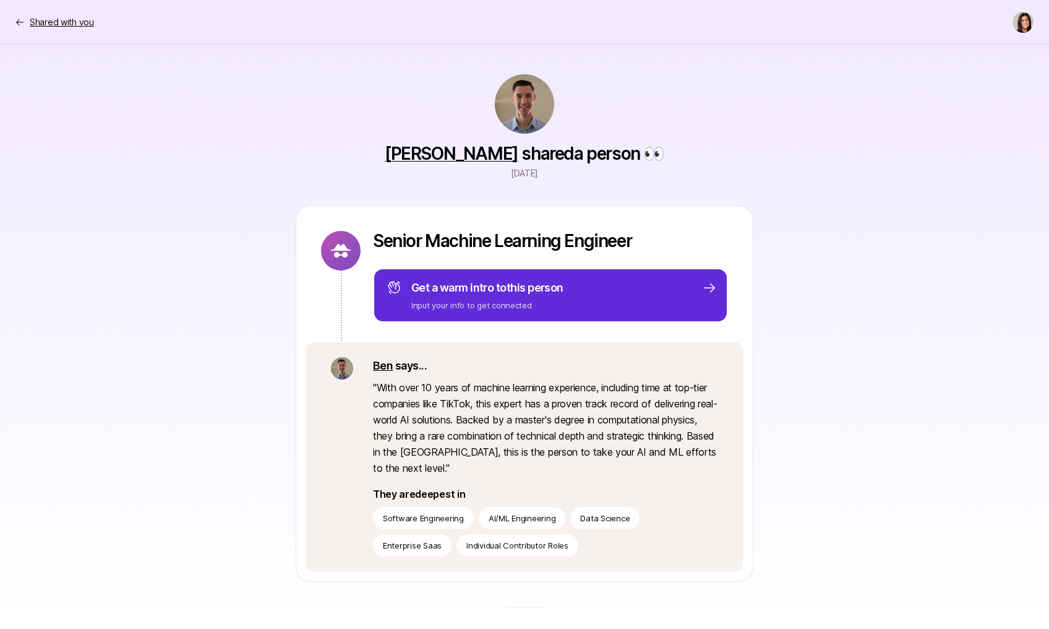
click at [85, 23] on p "Shared with you" at bounding box center [62, 22] width 64 height 15
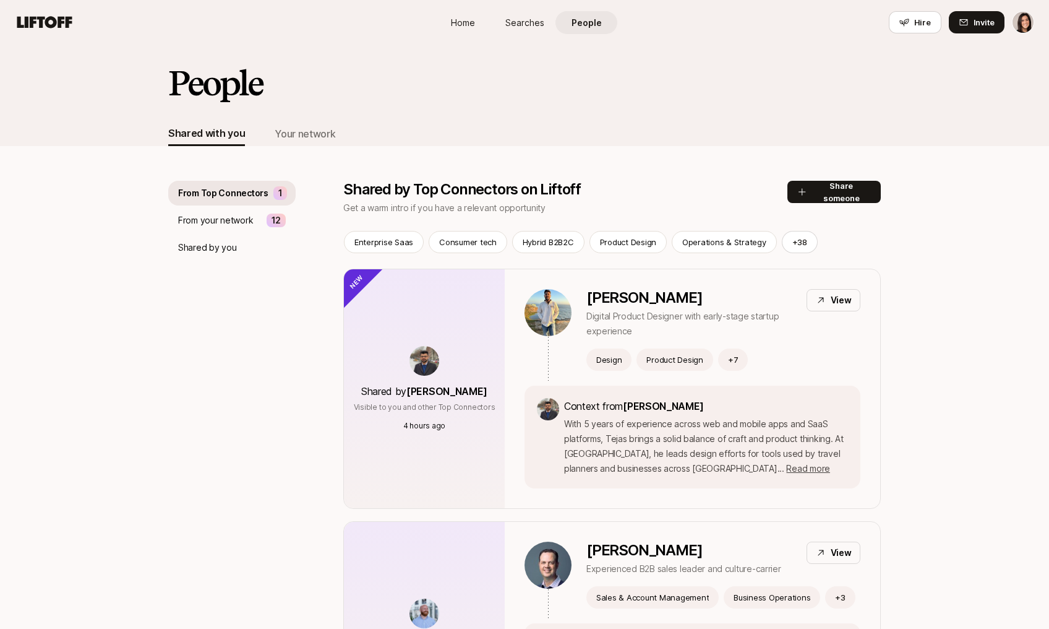
scroll to position [1199, 0]
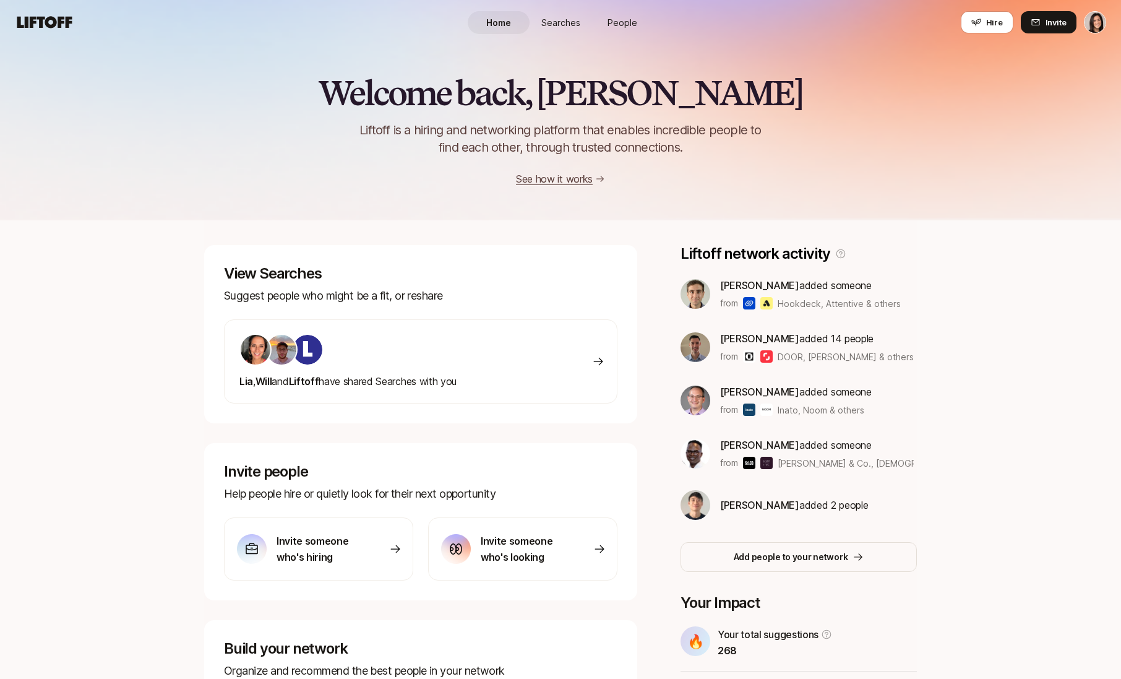
click at [615, 20] on span "People" at bounding box center [623, 22] width 30 height 13
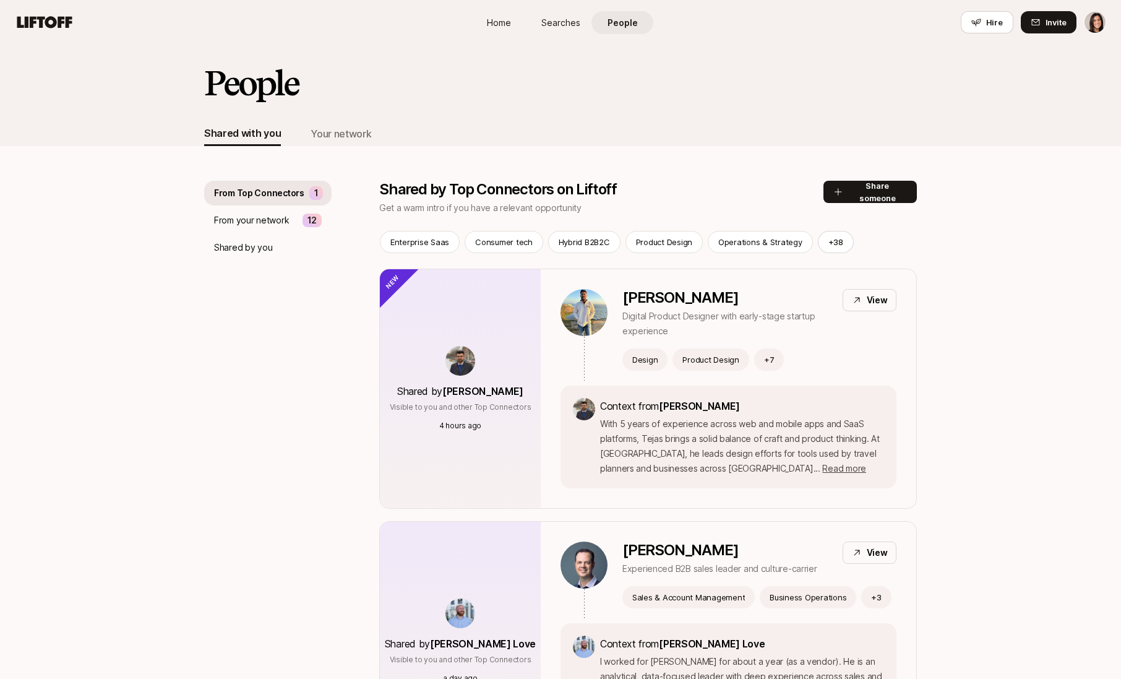
click at [545, 26] on span "Searches" at bounding box center [560, 22] width 39 height 13
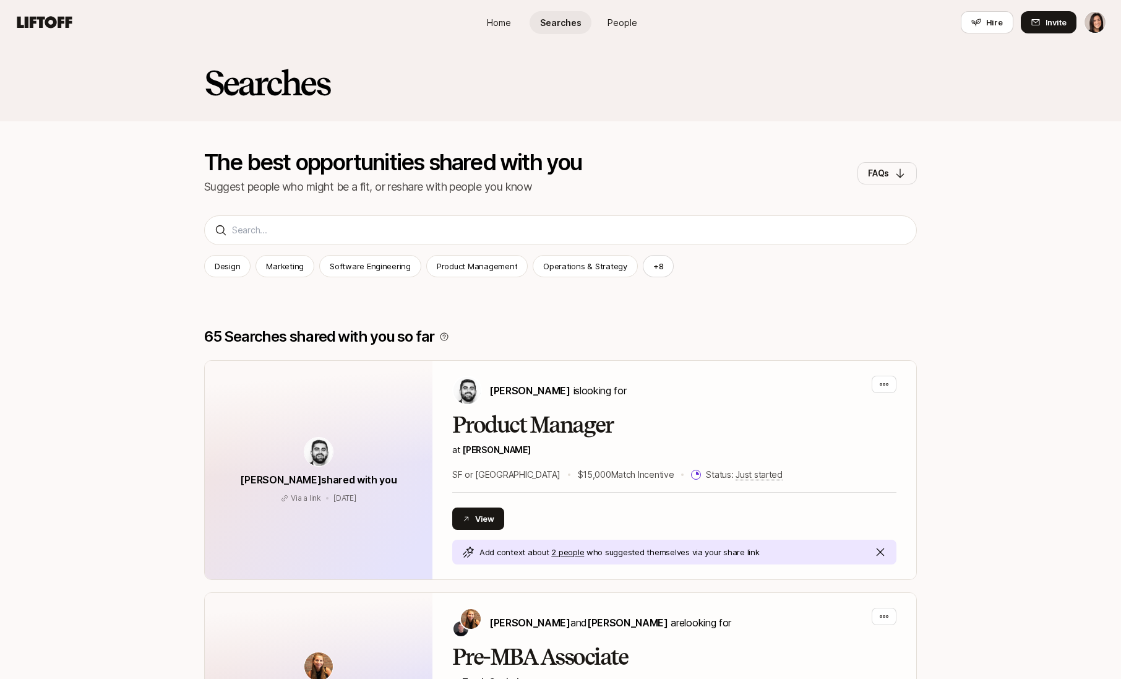
click at [610, 25] on span "People" at bounding box center [623, 22] width 30 height 13
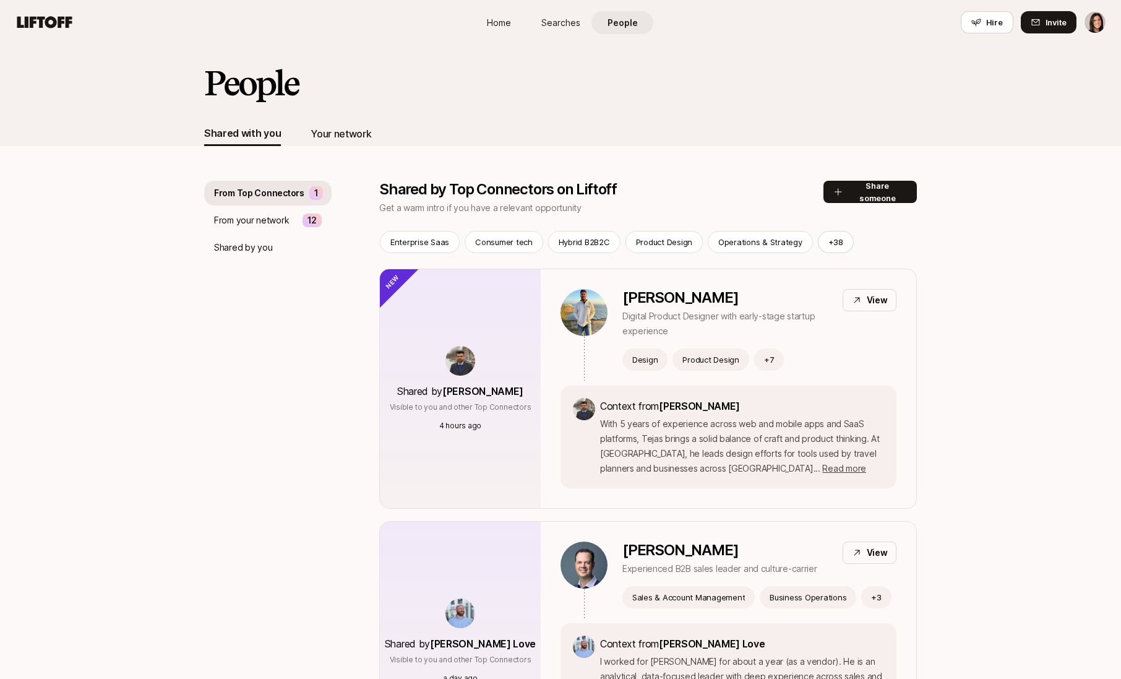
click at [343, 135] on div "Your network" at bounding box center [341, 134] width 61 height 16
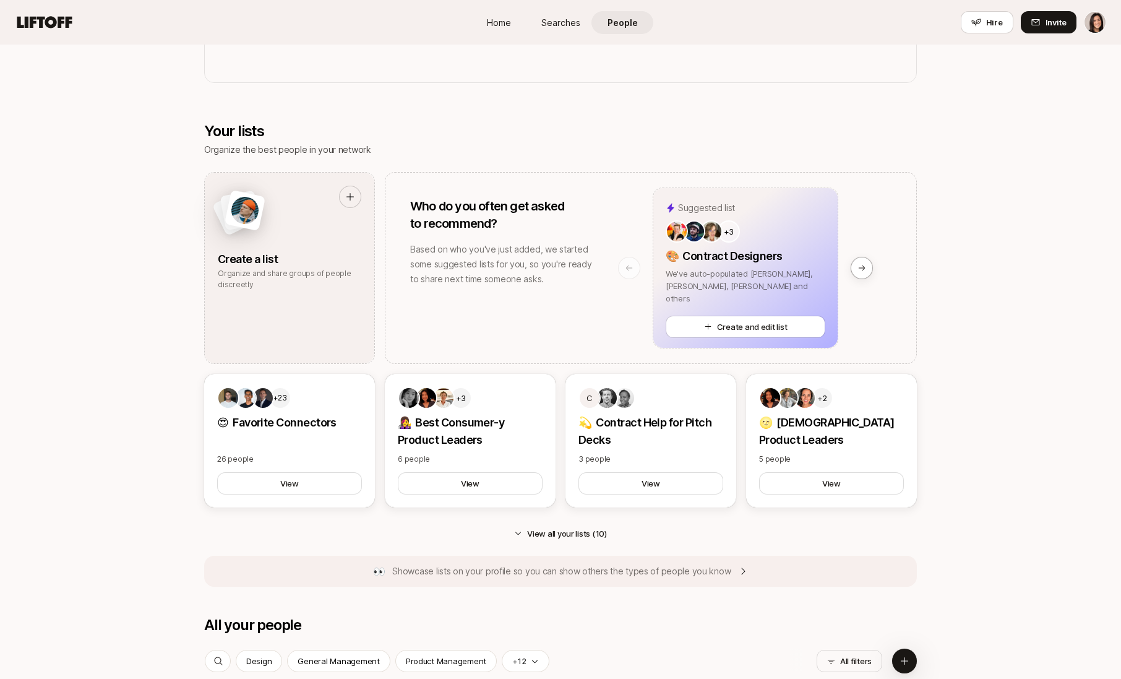
scroll to position [634, 0]
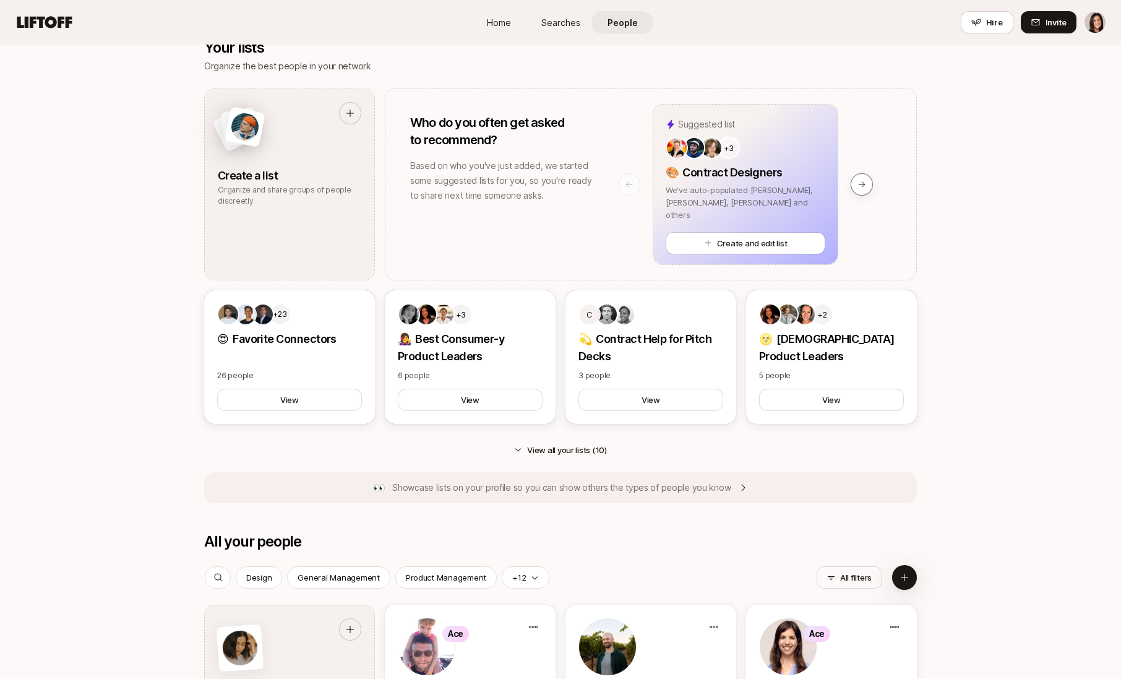
click at [856, 191] on button at bounding box center [862, 184] width 22 height 22
click at [856, 187] on button at bounding box center [862, 184] width 22 height 22
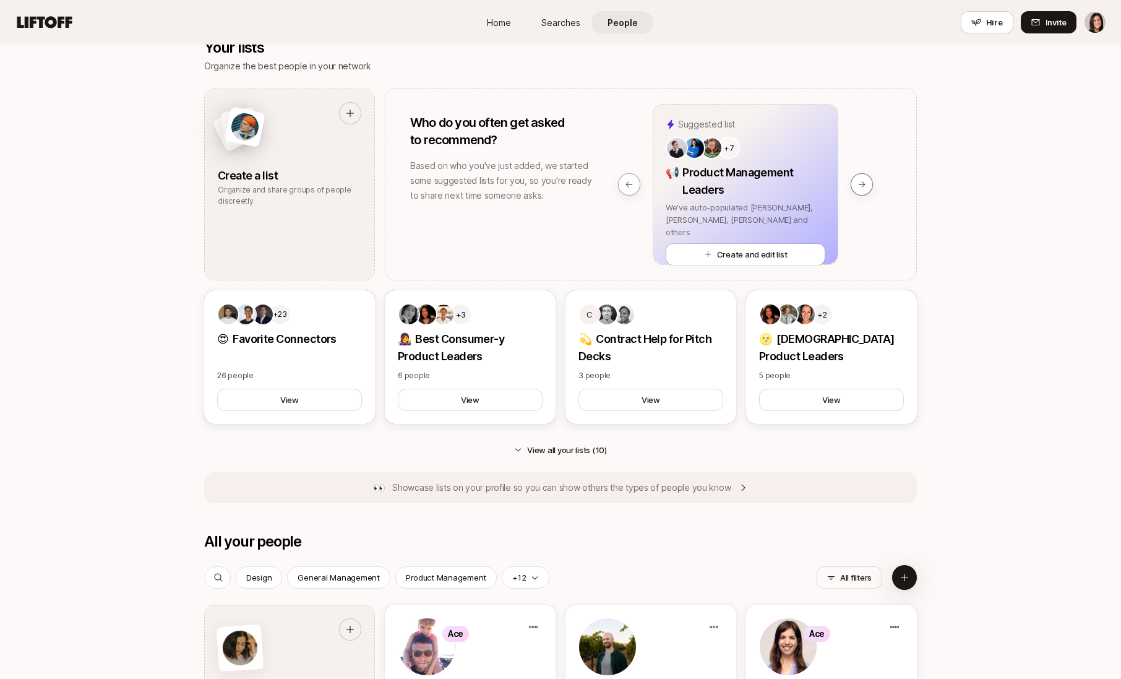
click at [856, 187] on button at bounding box center [862, 184] width 22 height 22
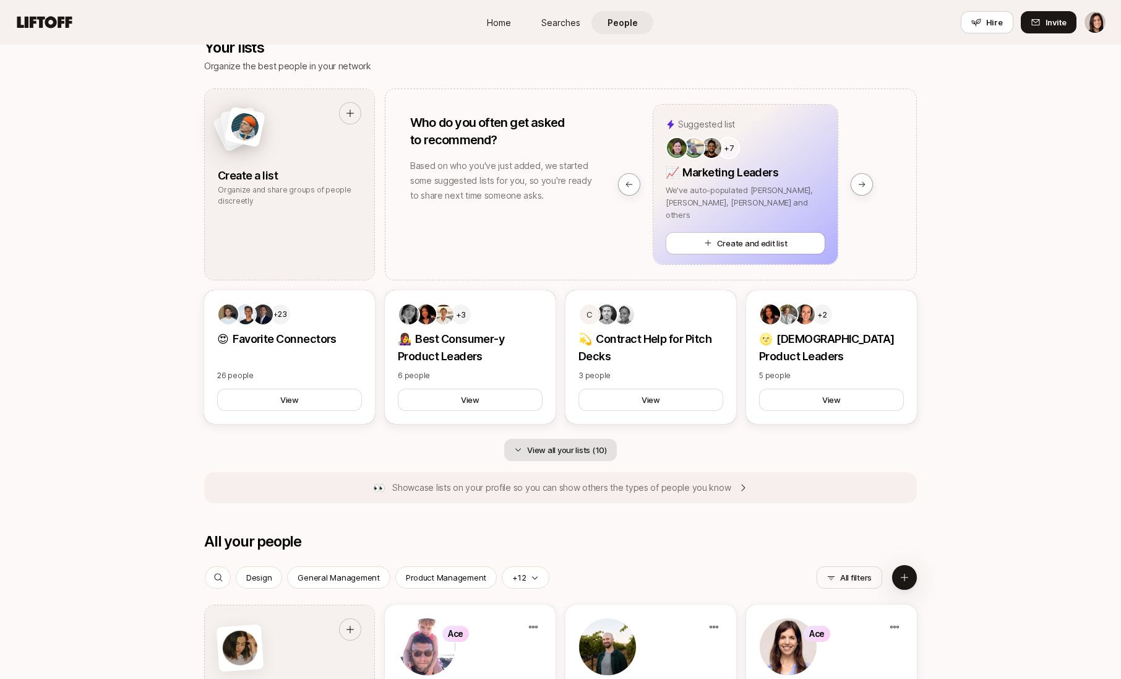
click at [571, 449] on button "View all your lists (10)" at bounding box center [560, 450] width 113 height 22
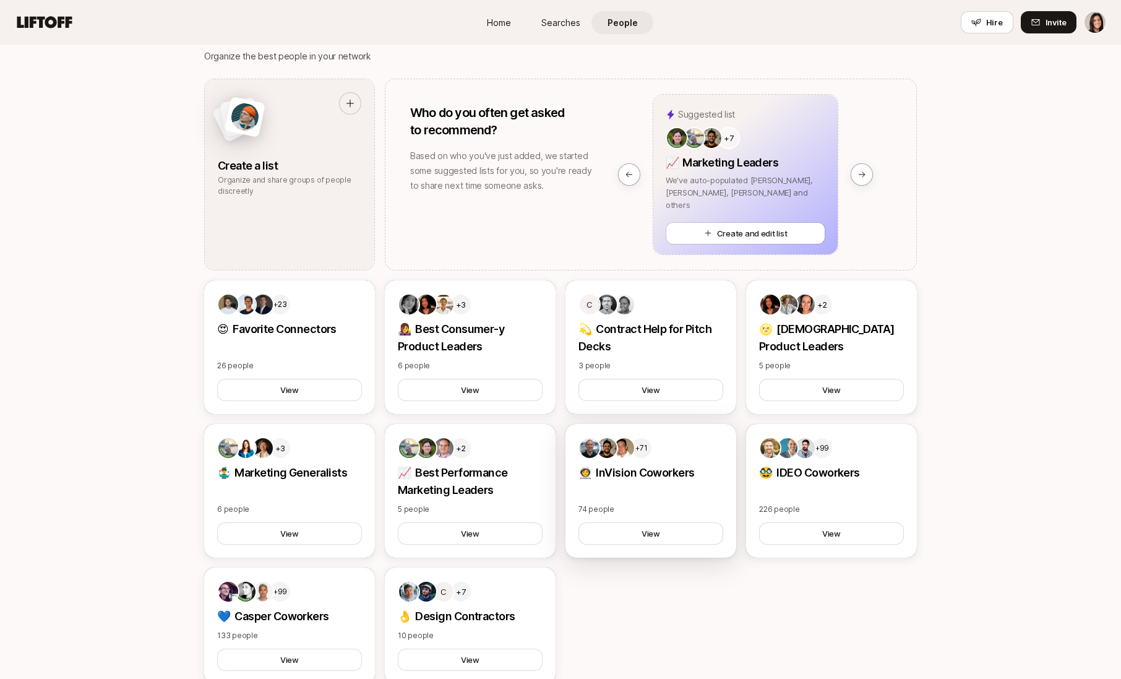
scroll to position [664, 0]
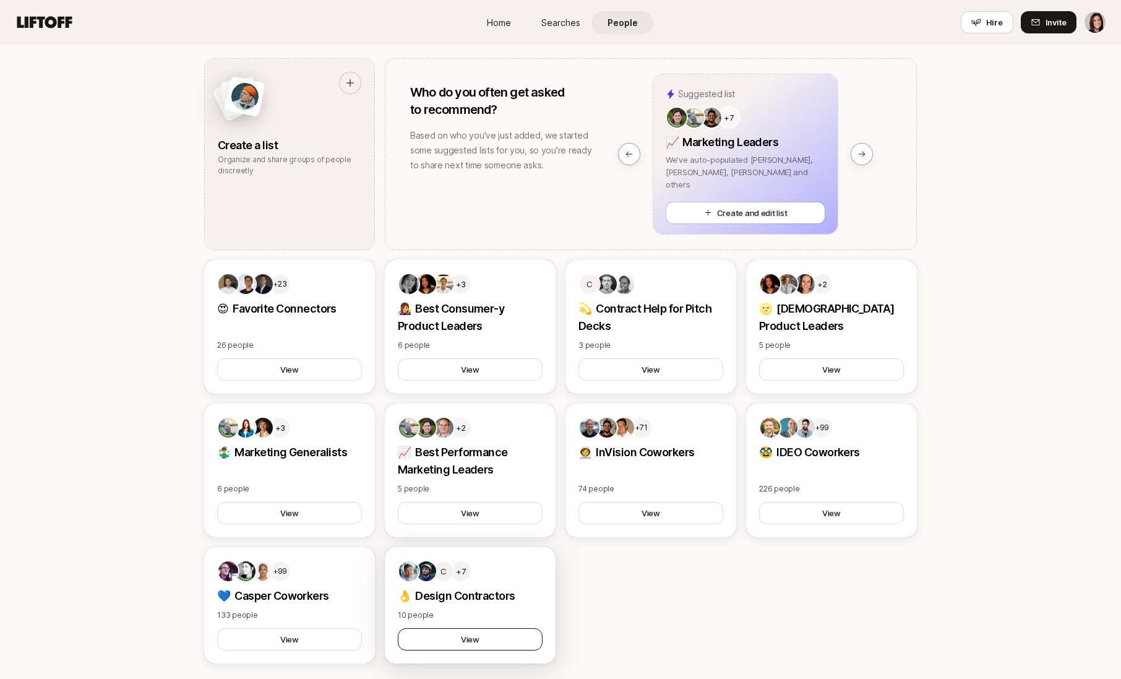
click at [499, 634] on button "View" at bounding box center [470, 639] width 145 height 22
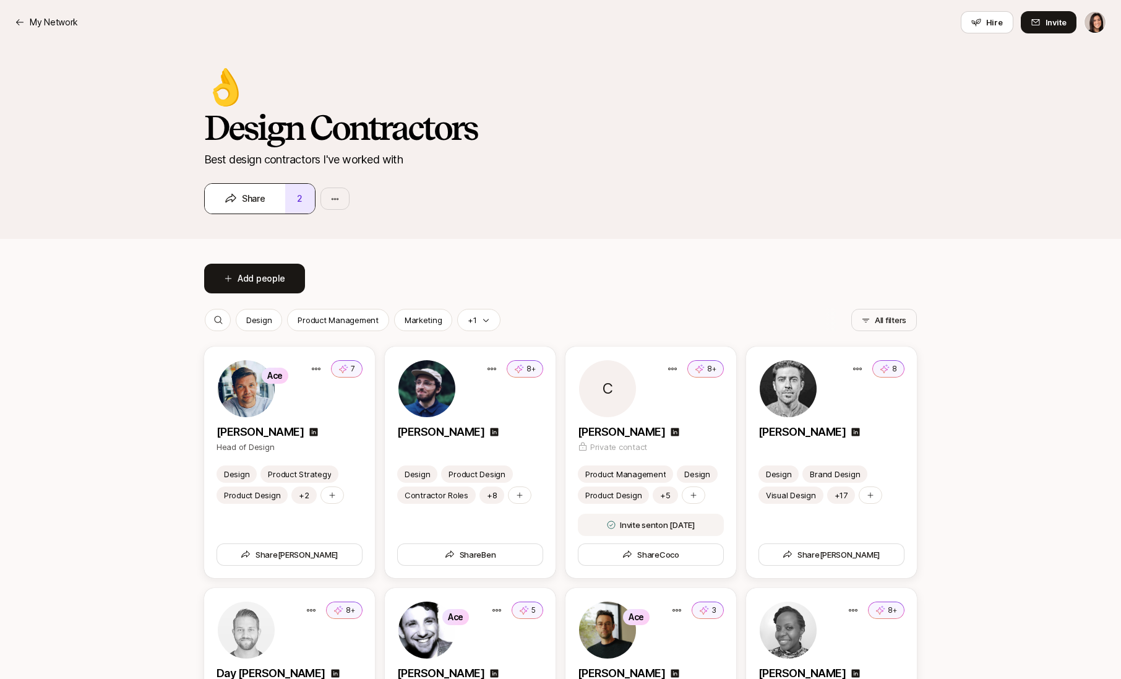
click at [300, 196] on button "2" at bounding box center [300, 199] width 30 height 30
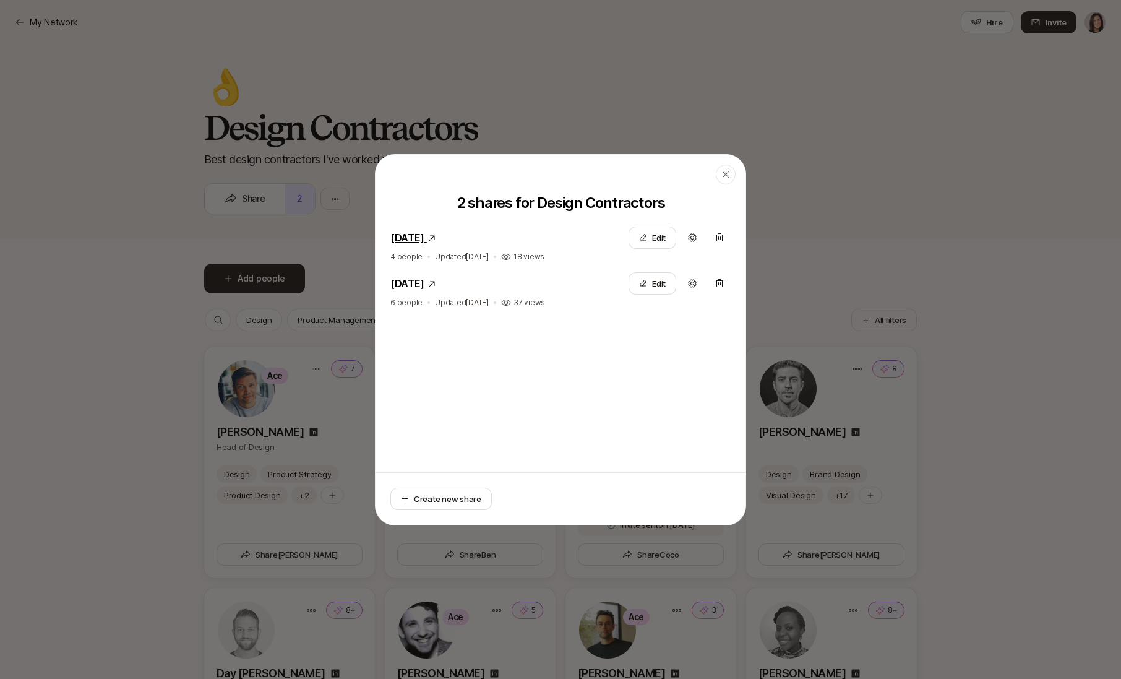
click at [424, 235] on link "March 10, 2025" at bounding box center [407, 237] width 34 height 12
